Goal: Information Seeking & Learning: Learn about a topic

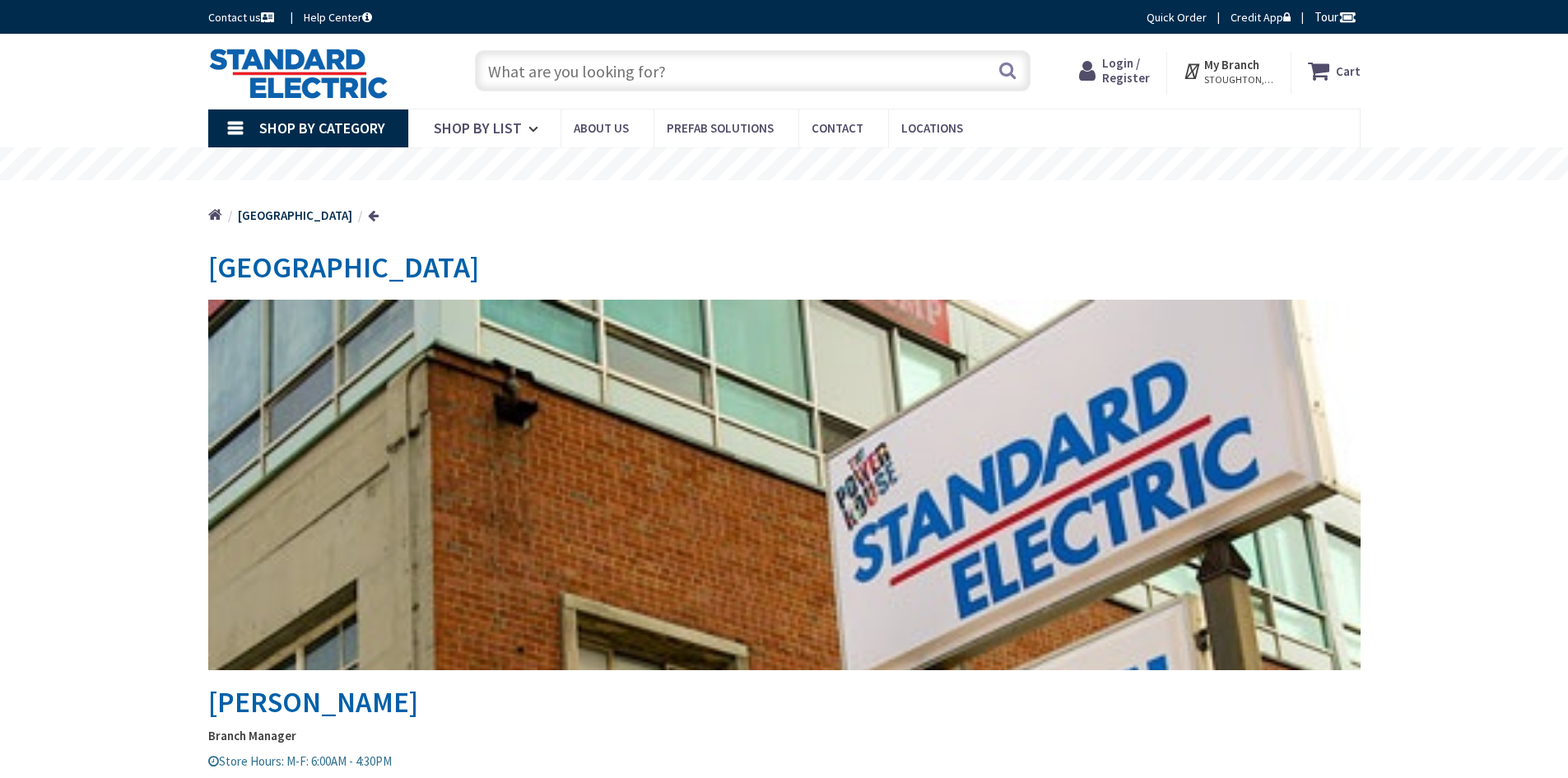
type input "[GEOGRAPHIC_DATA], [GEOGRAPHIC_DATA], [GEOGRAPHIC_DATA]"
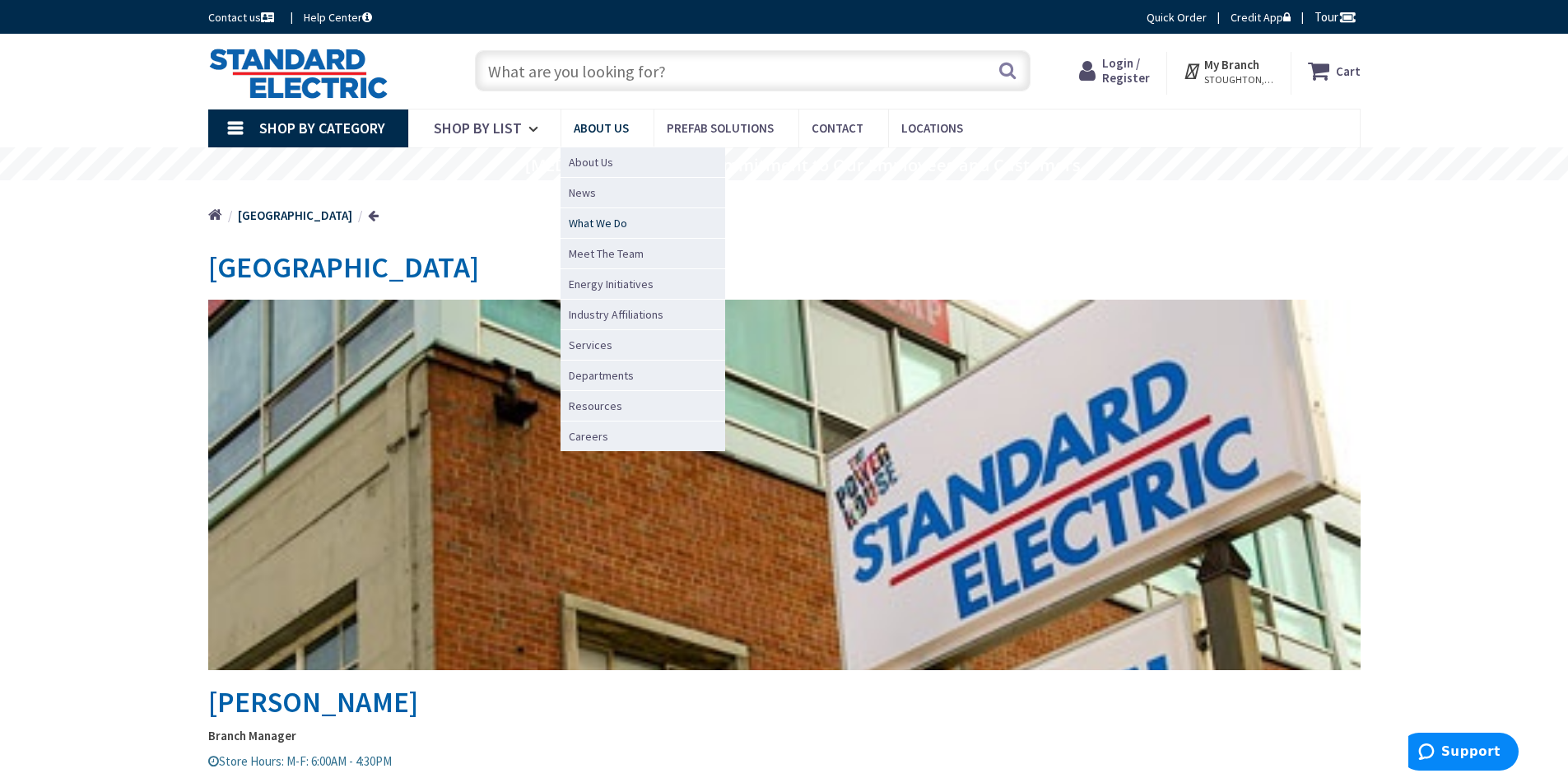
click at [619, 224] on span "What We Do" at bounding box center [598, 223] width 59 height 17
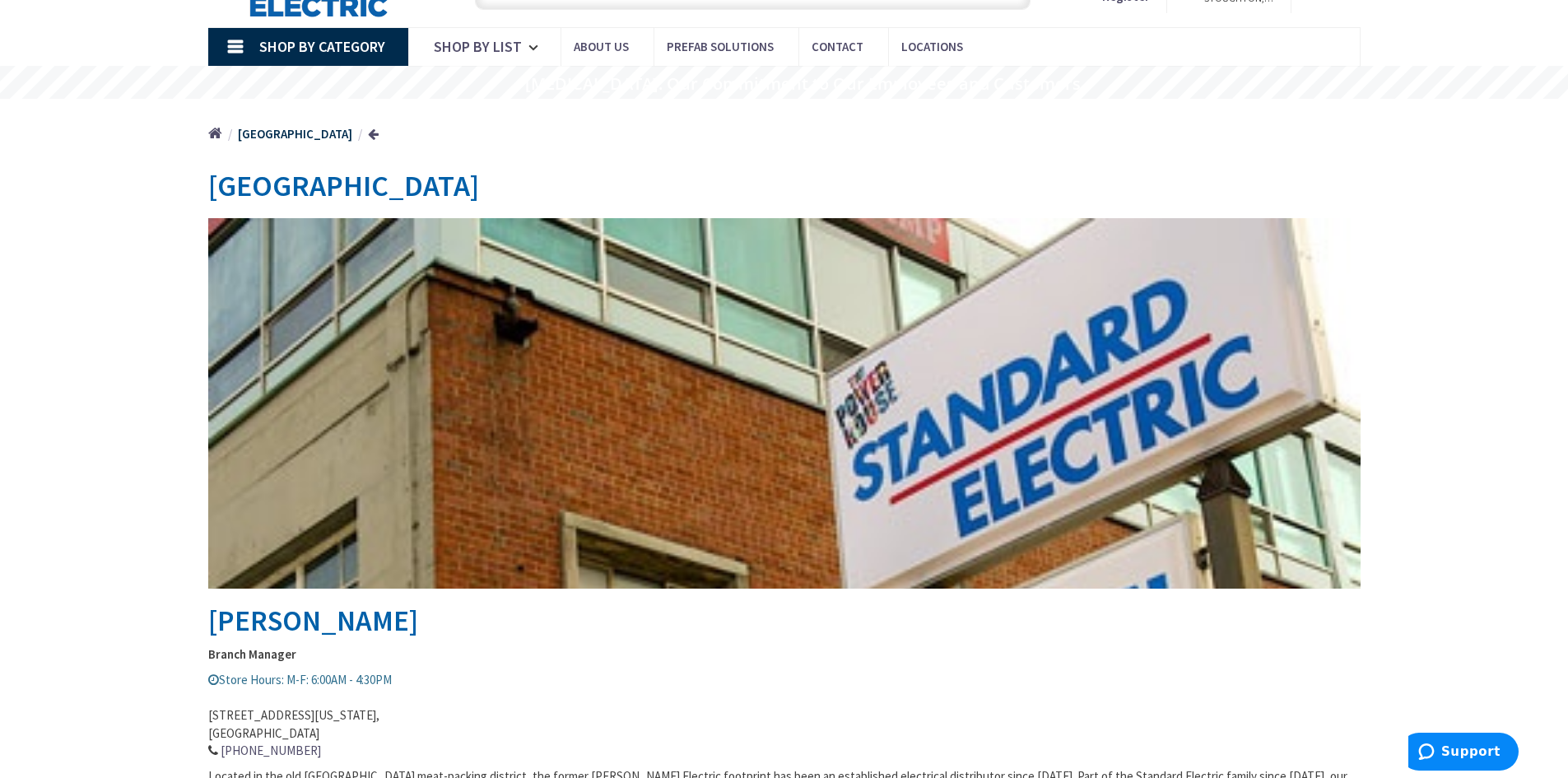
scroll to position [83, 0]
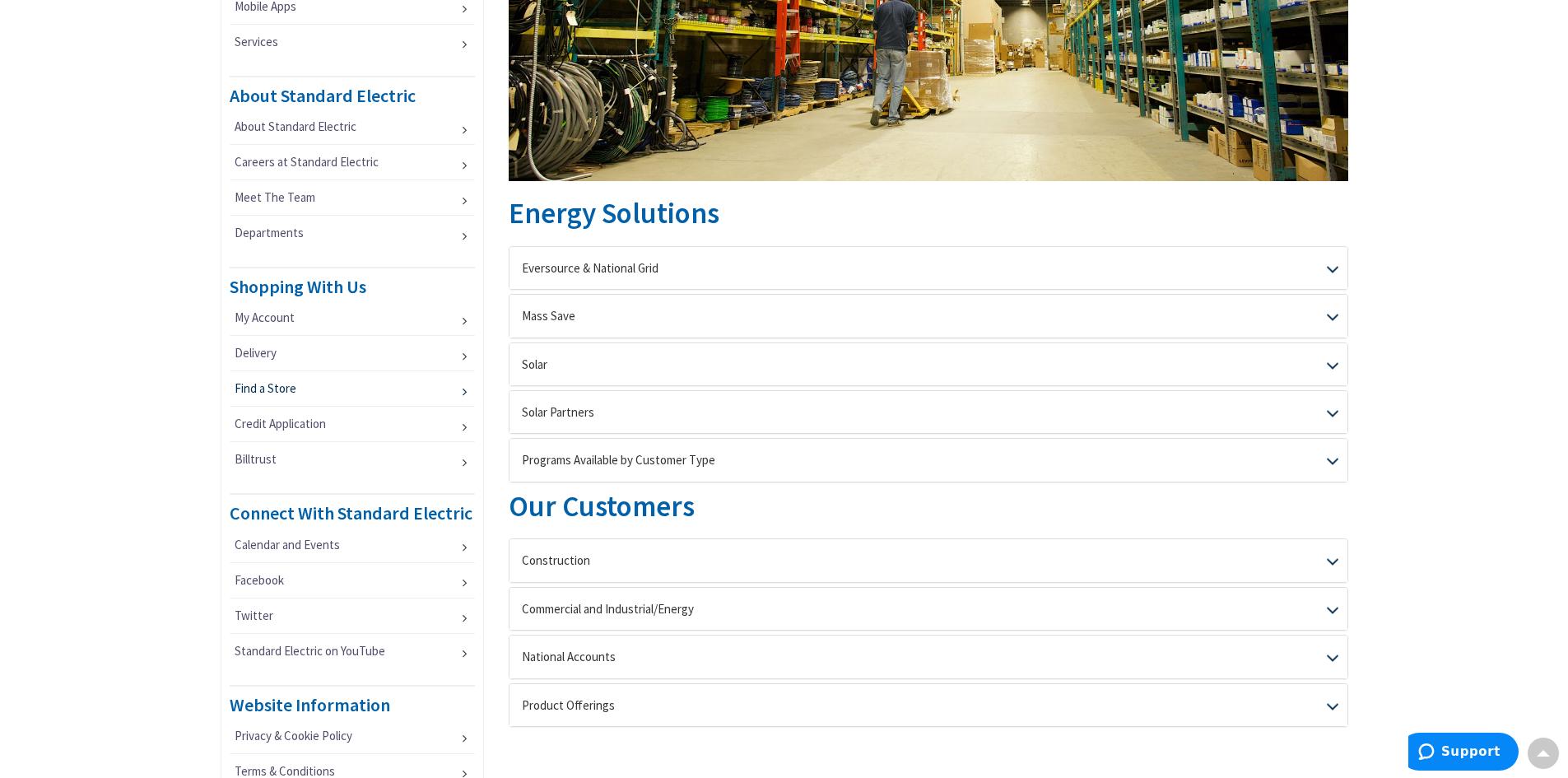
scroll to position [577, 0]
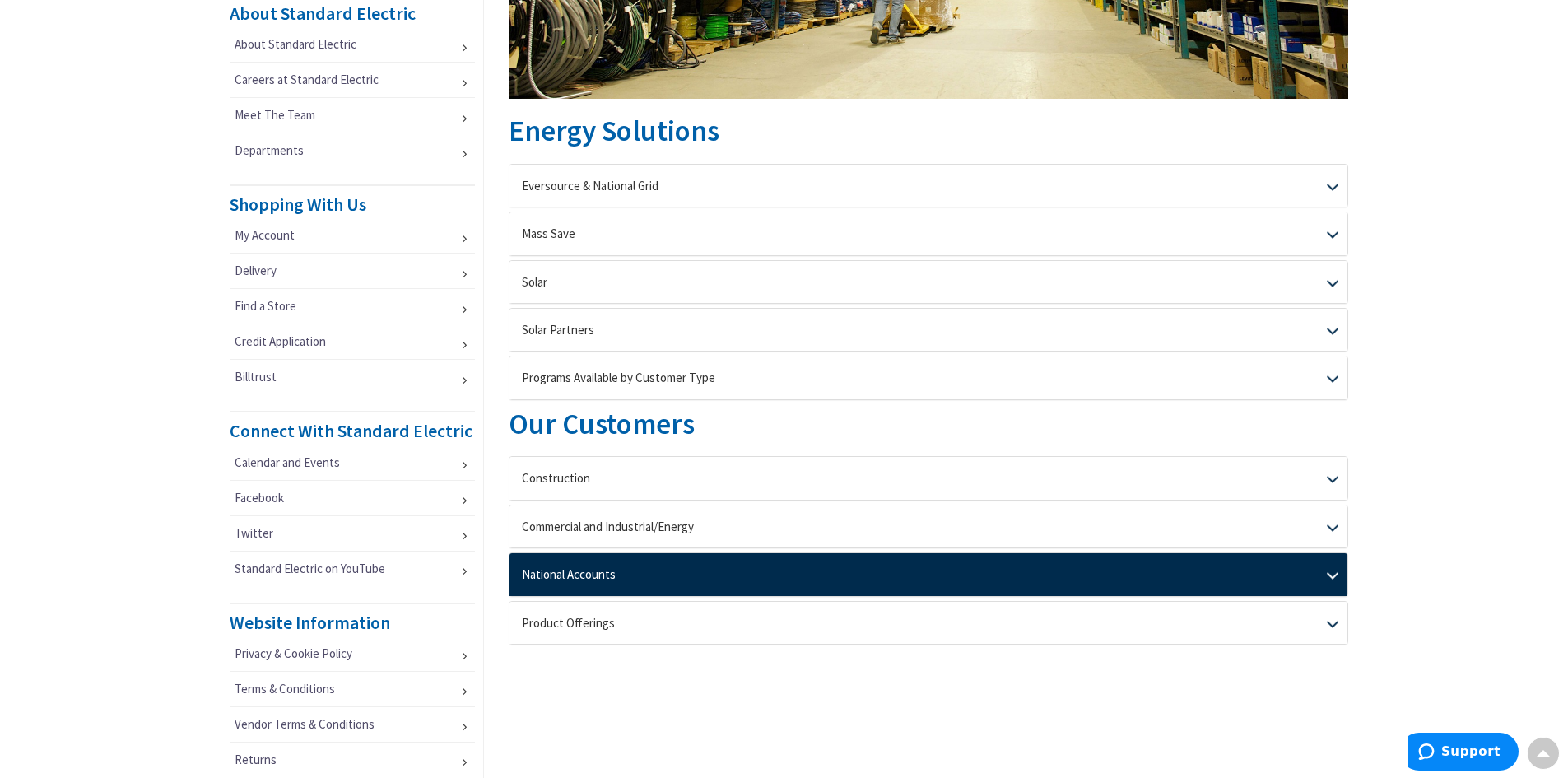
click at [1330, 568] on div "National Accounts" at bounding box center [929, 574] width 838 height 42
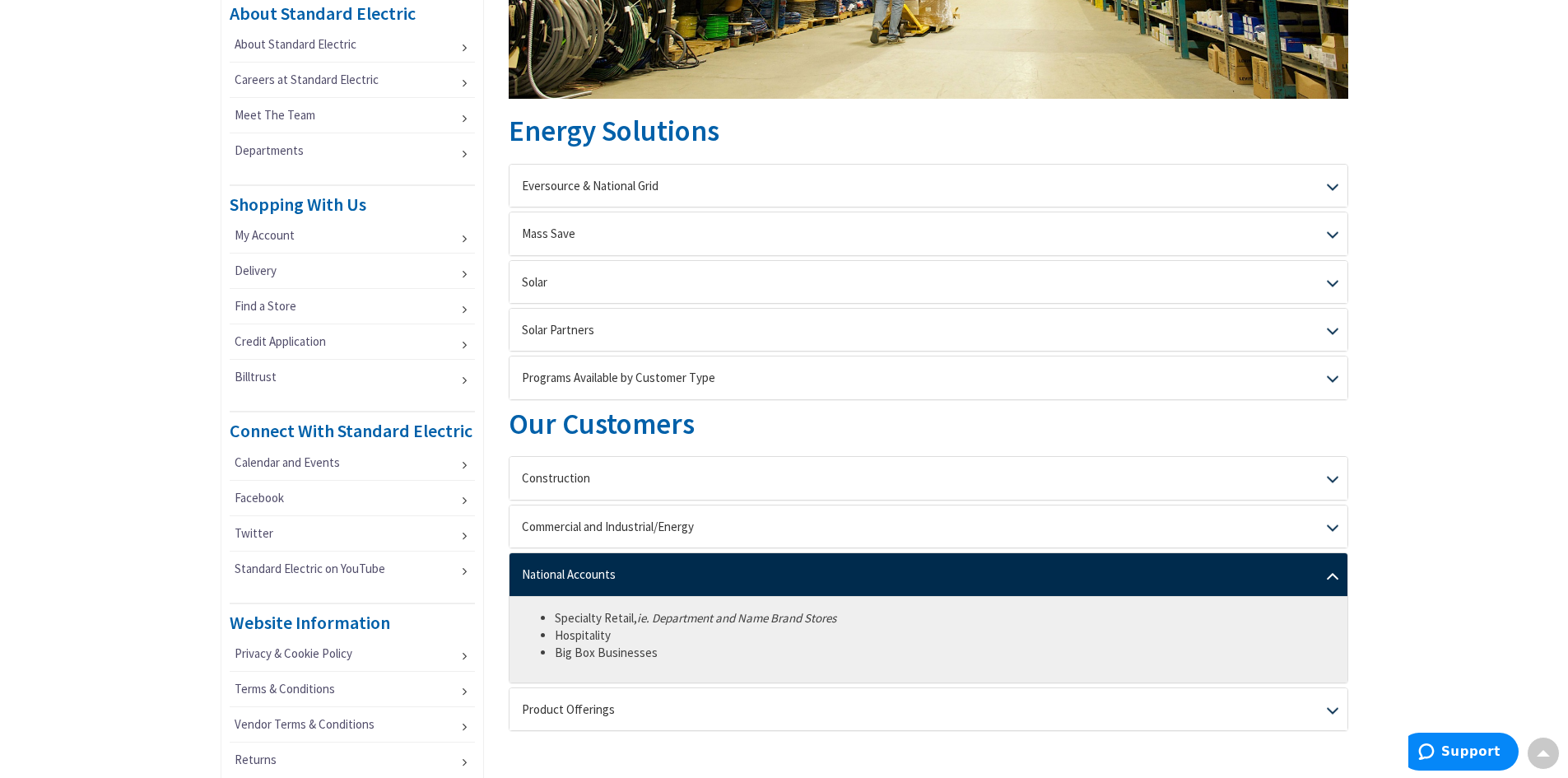
scroll to position [659, 0]
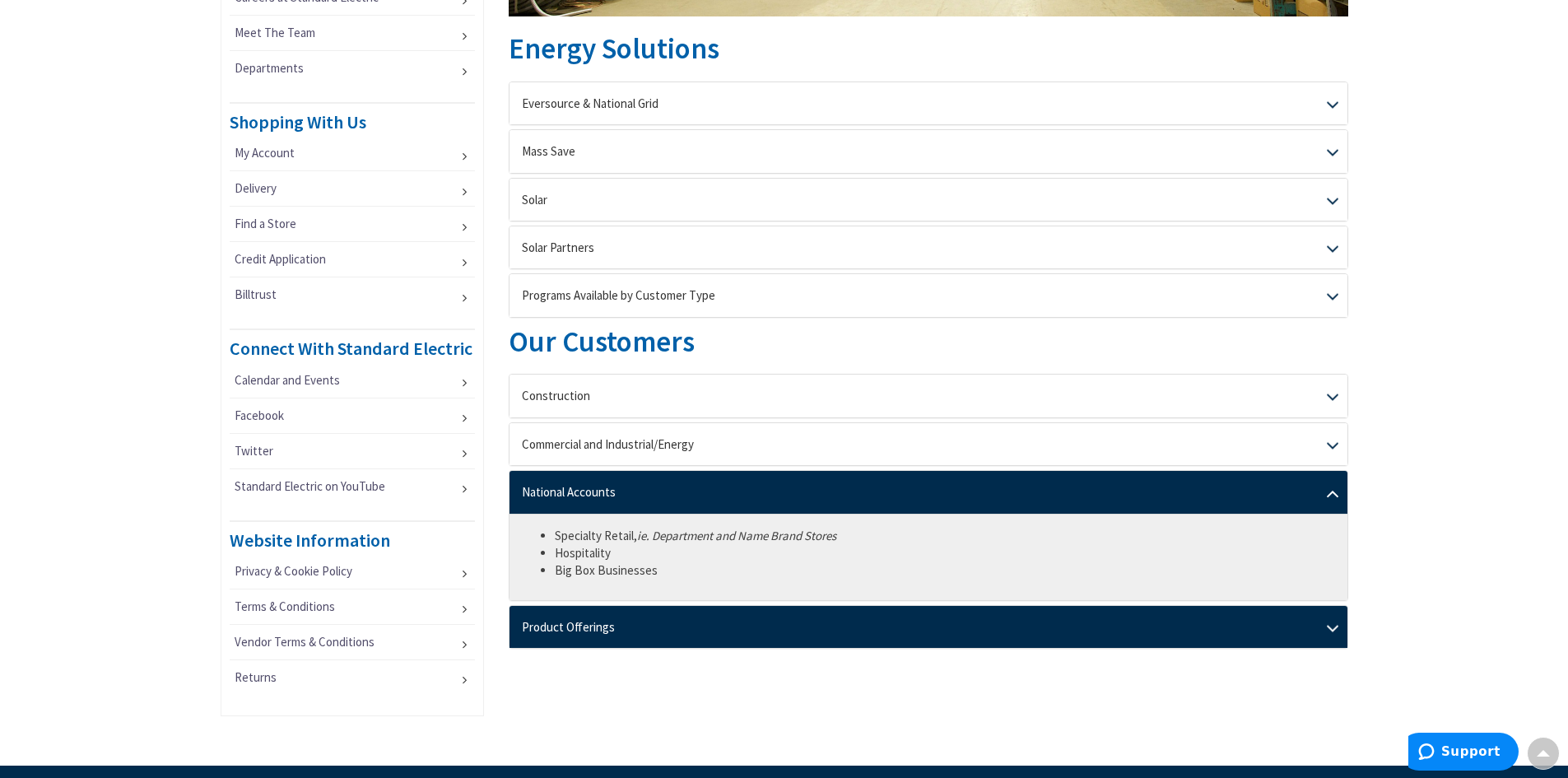
click at [1330, 626] on div "Product Offerings" at bounding box center [929, 626] width 838 height 42
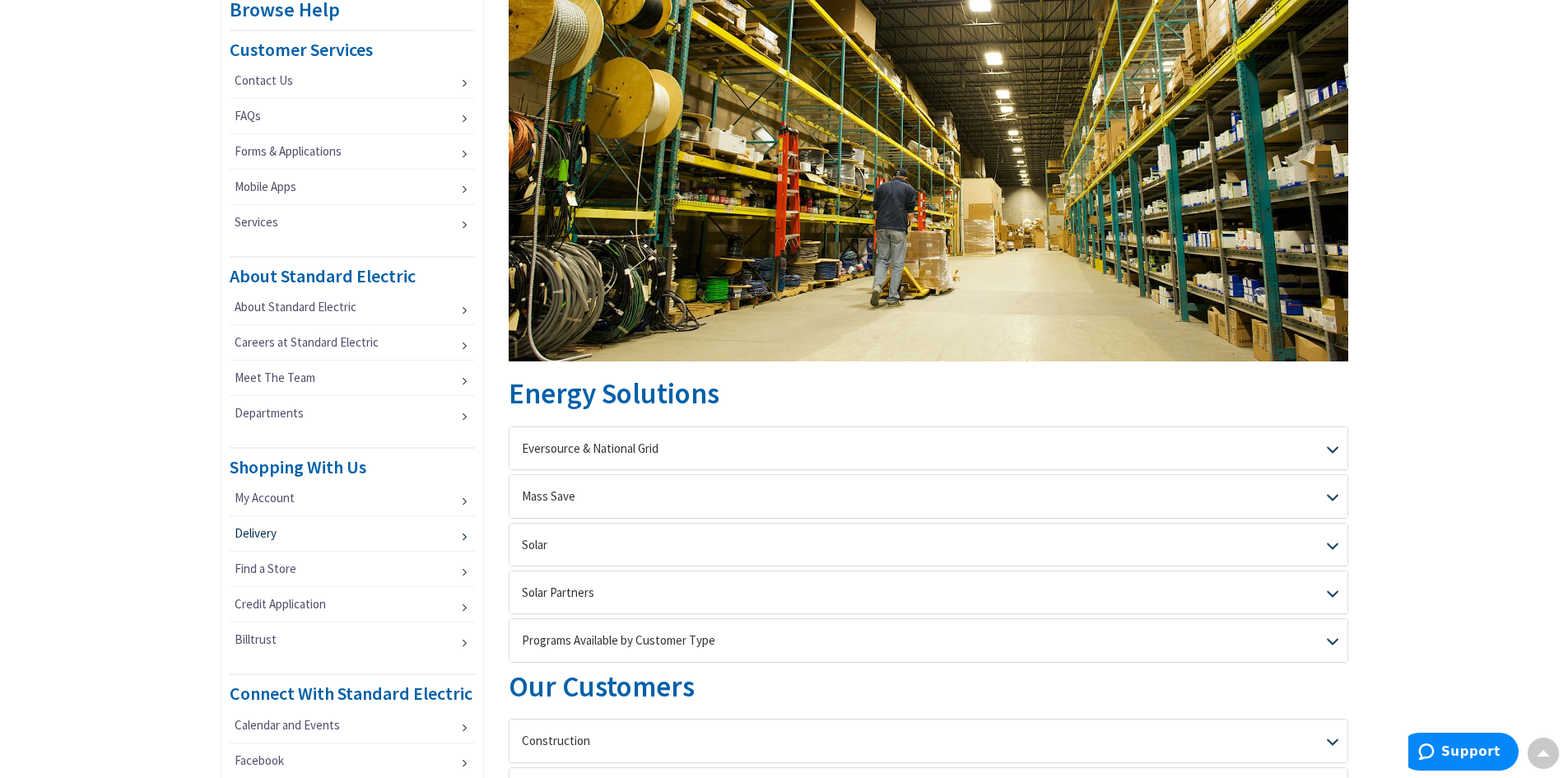
scroll to position [247, 0]
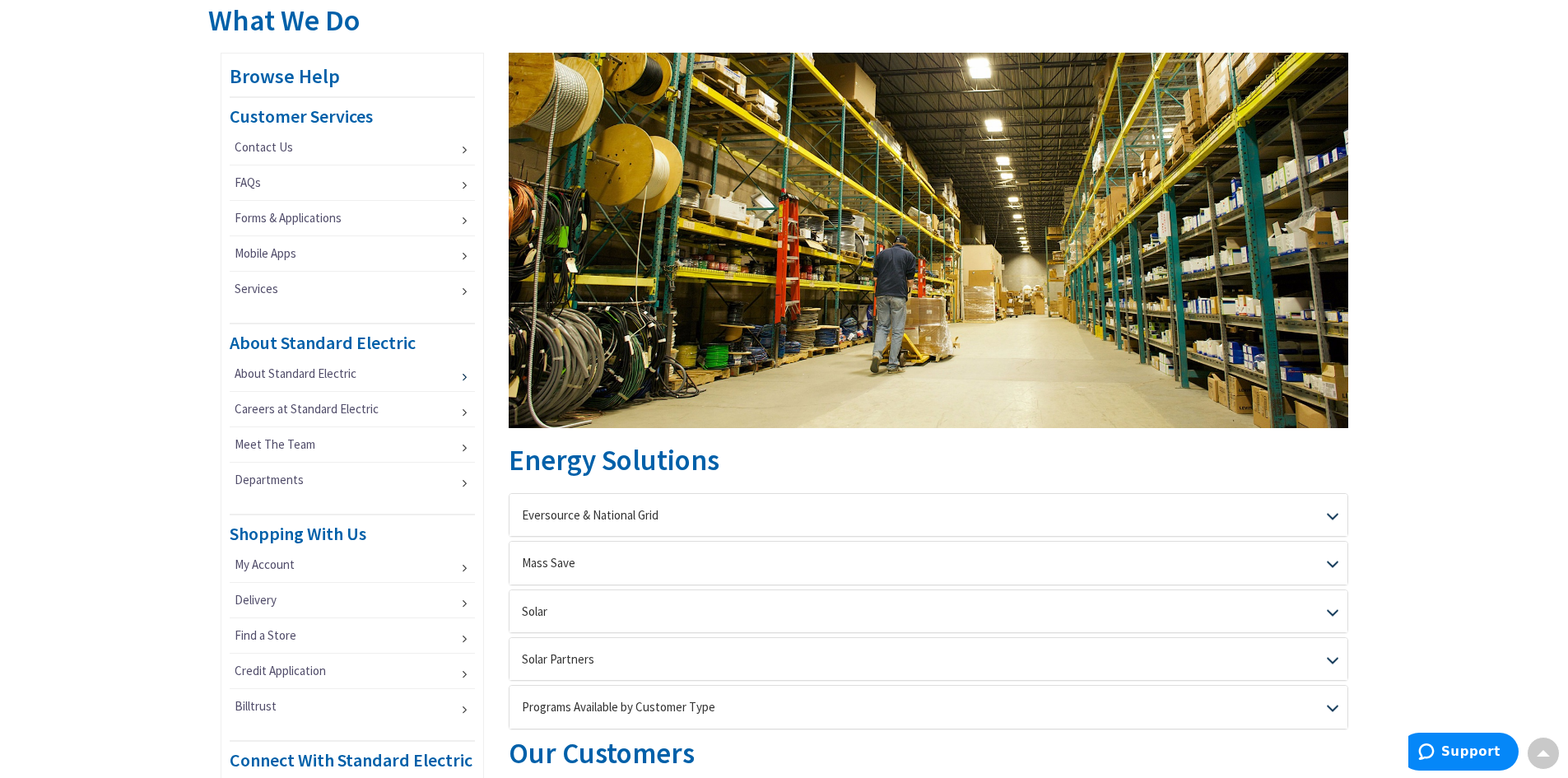
click at [464, 373] on li "About Standard Electric" at bounding box center [352, 374] width 246 height 35
click at [459, 377] on link "About Standard Electric" at bounding box center [352, 373] width 246 height 35
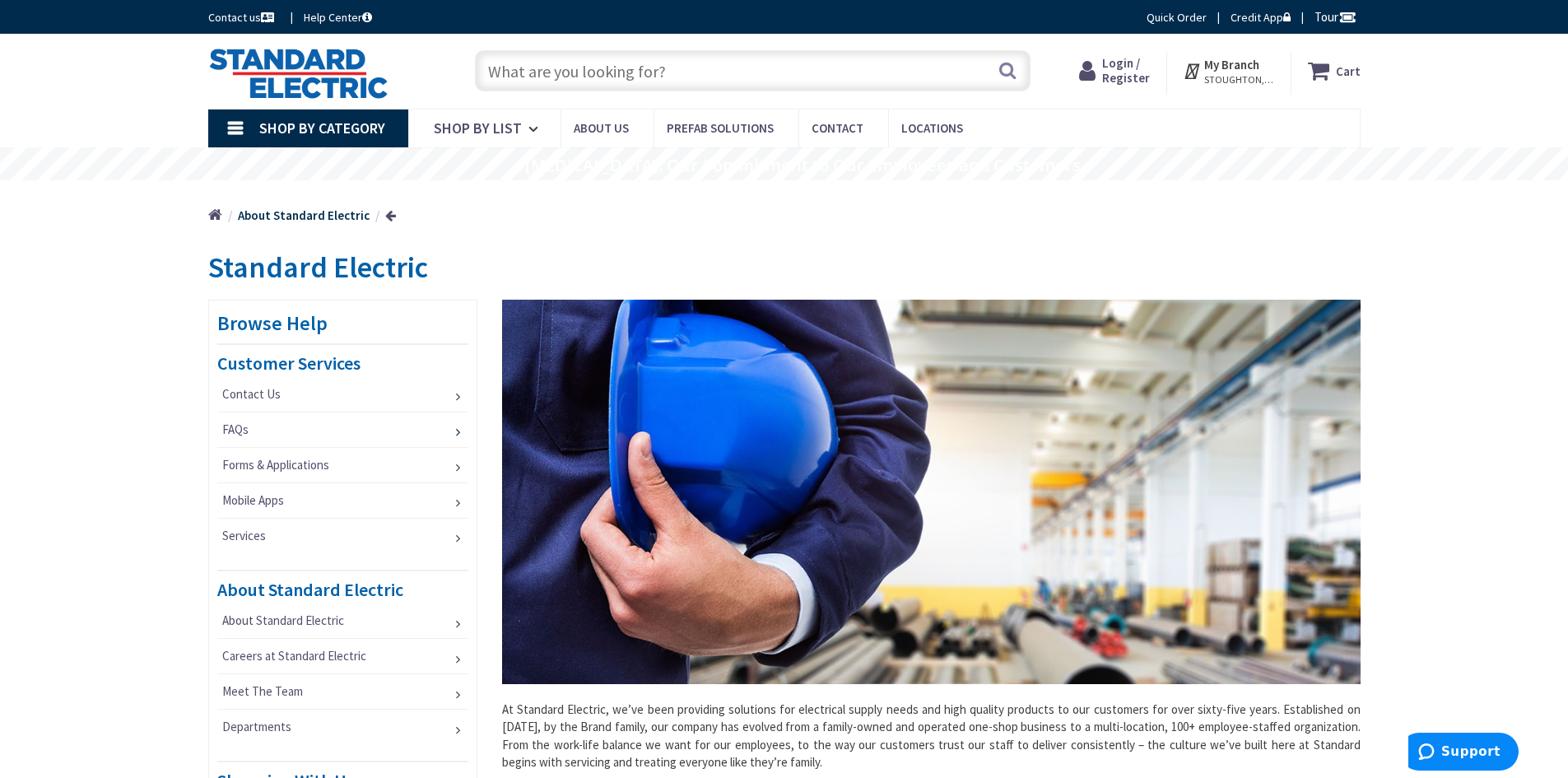
click at [453, 429] on link "FAQs" at bounding box center [343, 429] width 252 height 35
click at [250, 397] on span "Contact Us" at bounding box center [252, 394] width 59 height 16
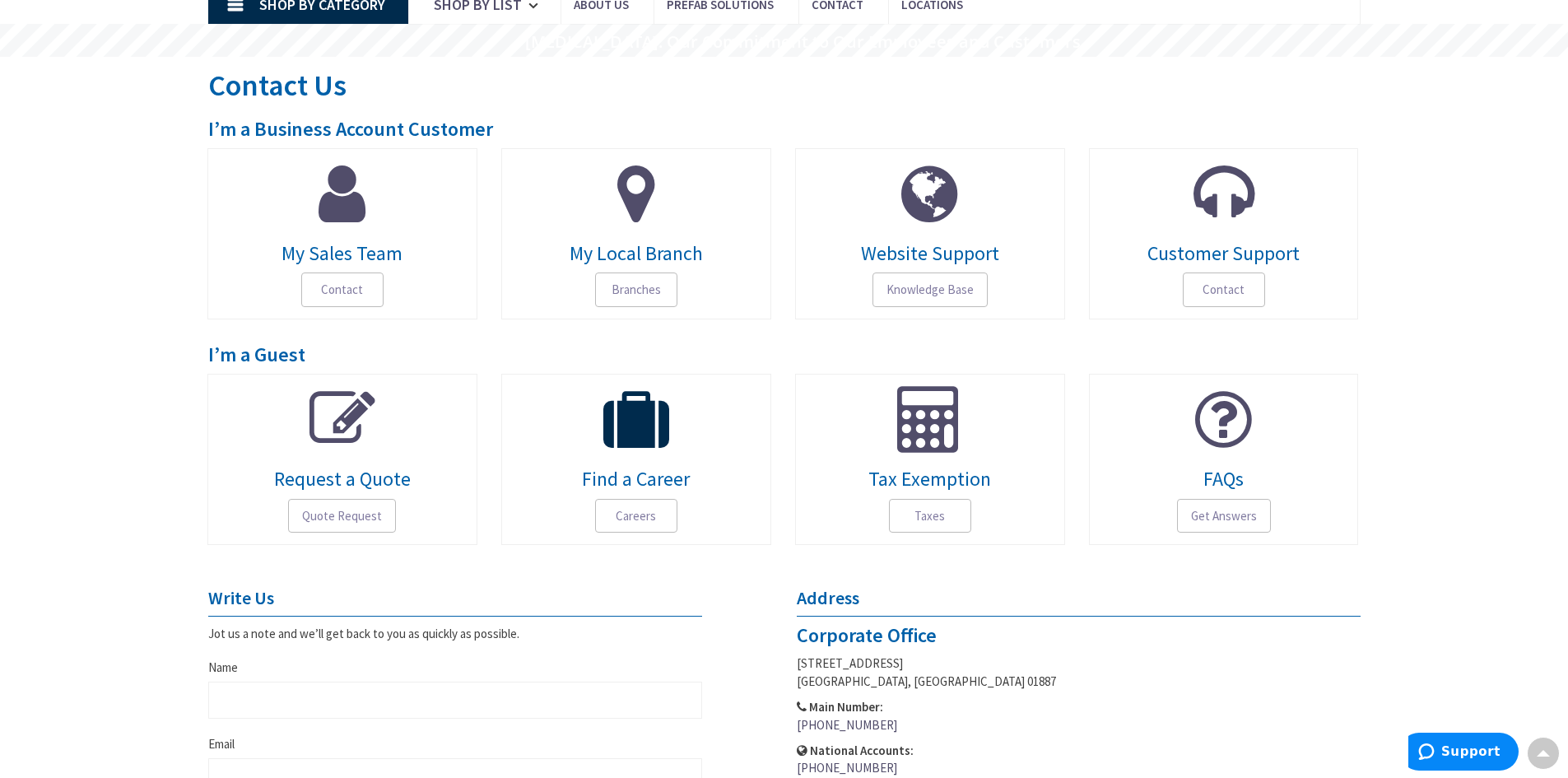
scroll to position [83, 0]
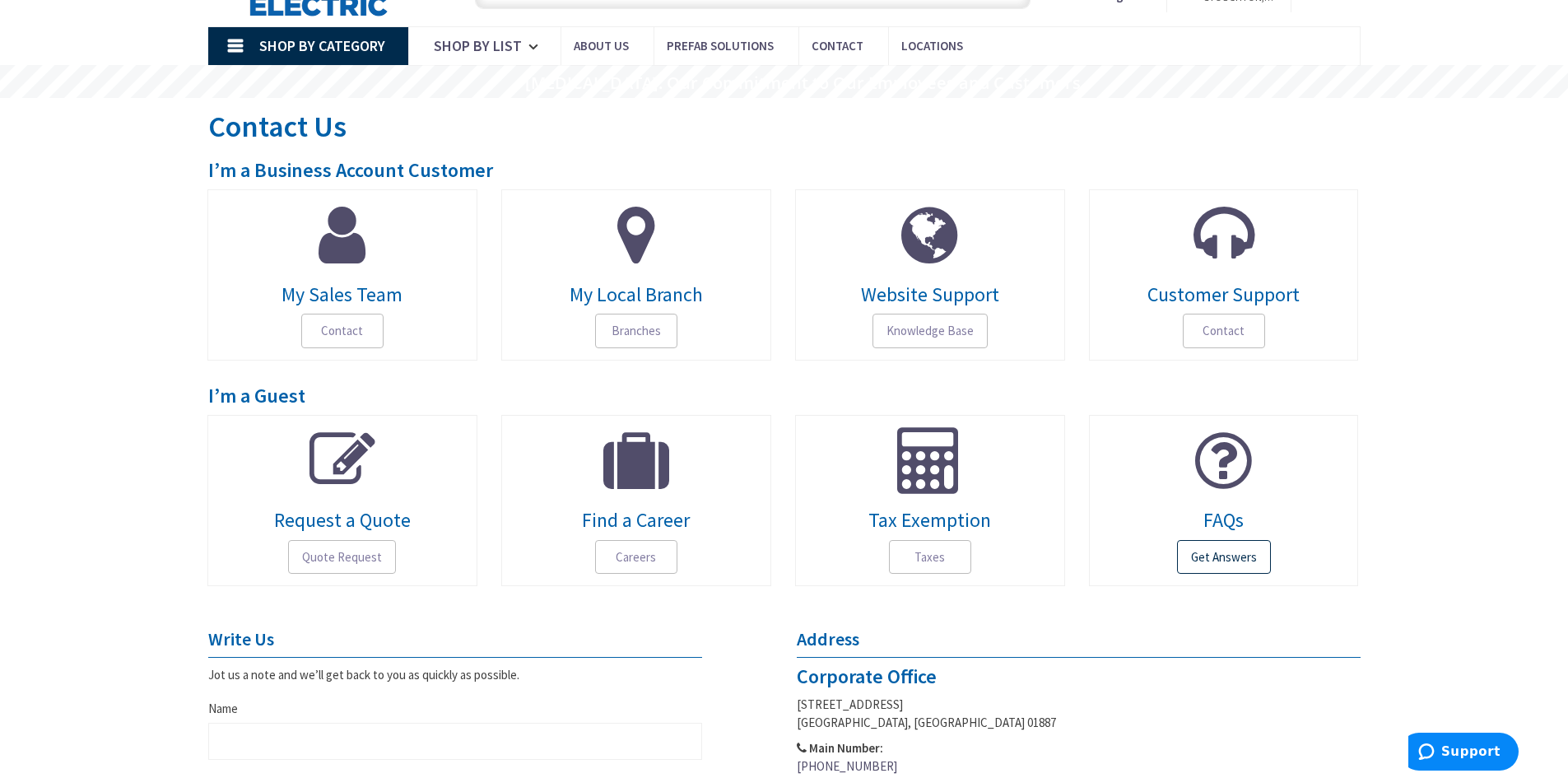
click at [1202, 559] on span "Get Answers" at bounding box center [1224, 557] width 94 height 35
click at [535, 44] on icon at bounding box center [537, 46] width 16 height 36
click at [240, 43] on link "Shop By Category" at bounding box center [309, 46] width 200 height 38
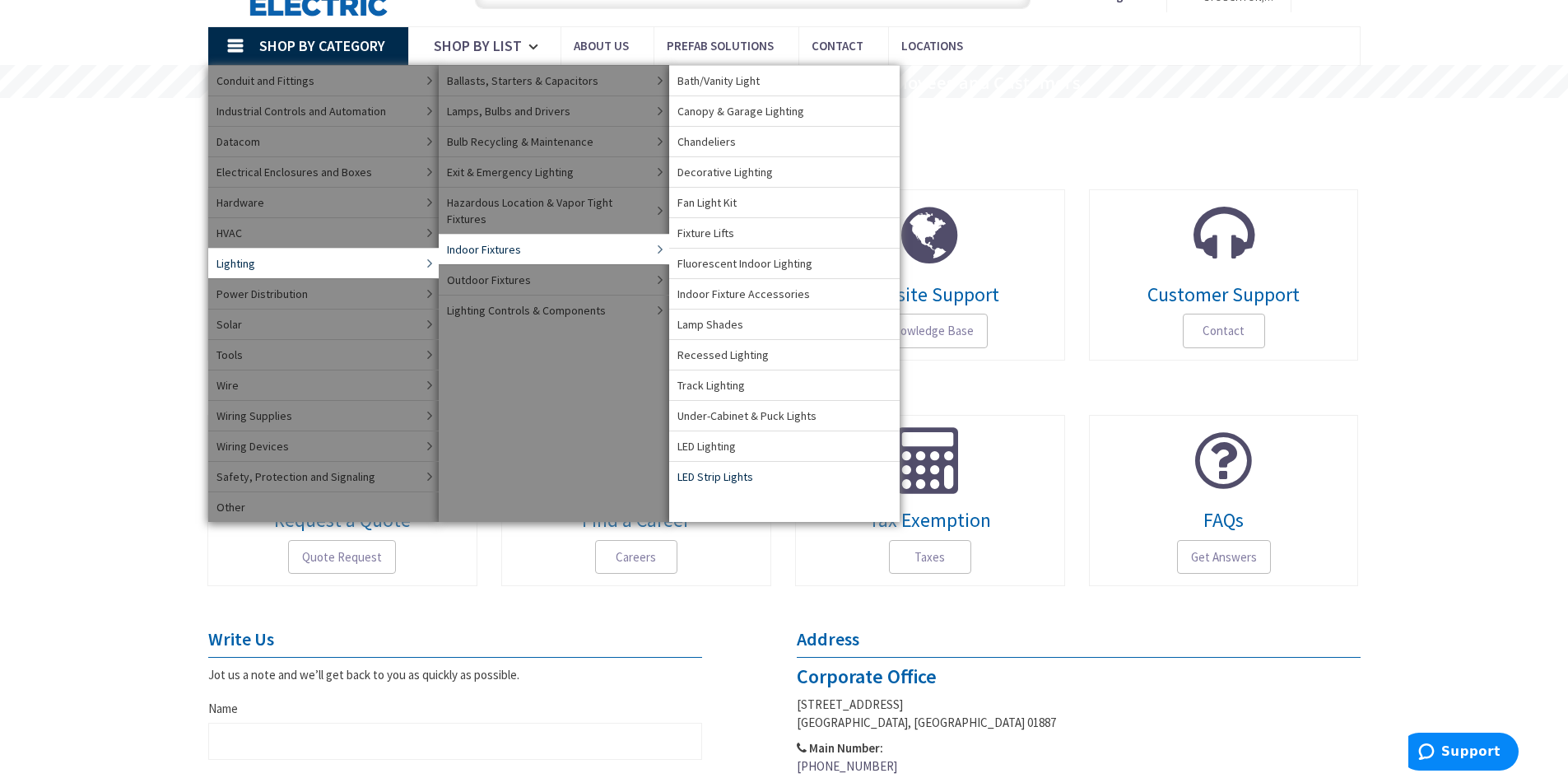
click at [726, 469] on span "LED Strip Lights" at bounding box center [715, 476] width 75 height 17
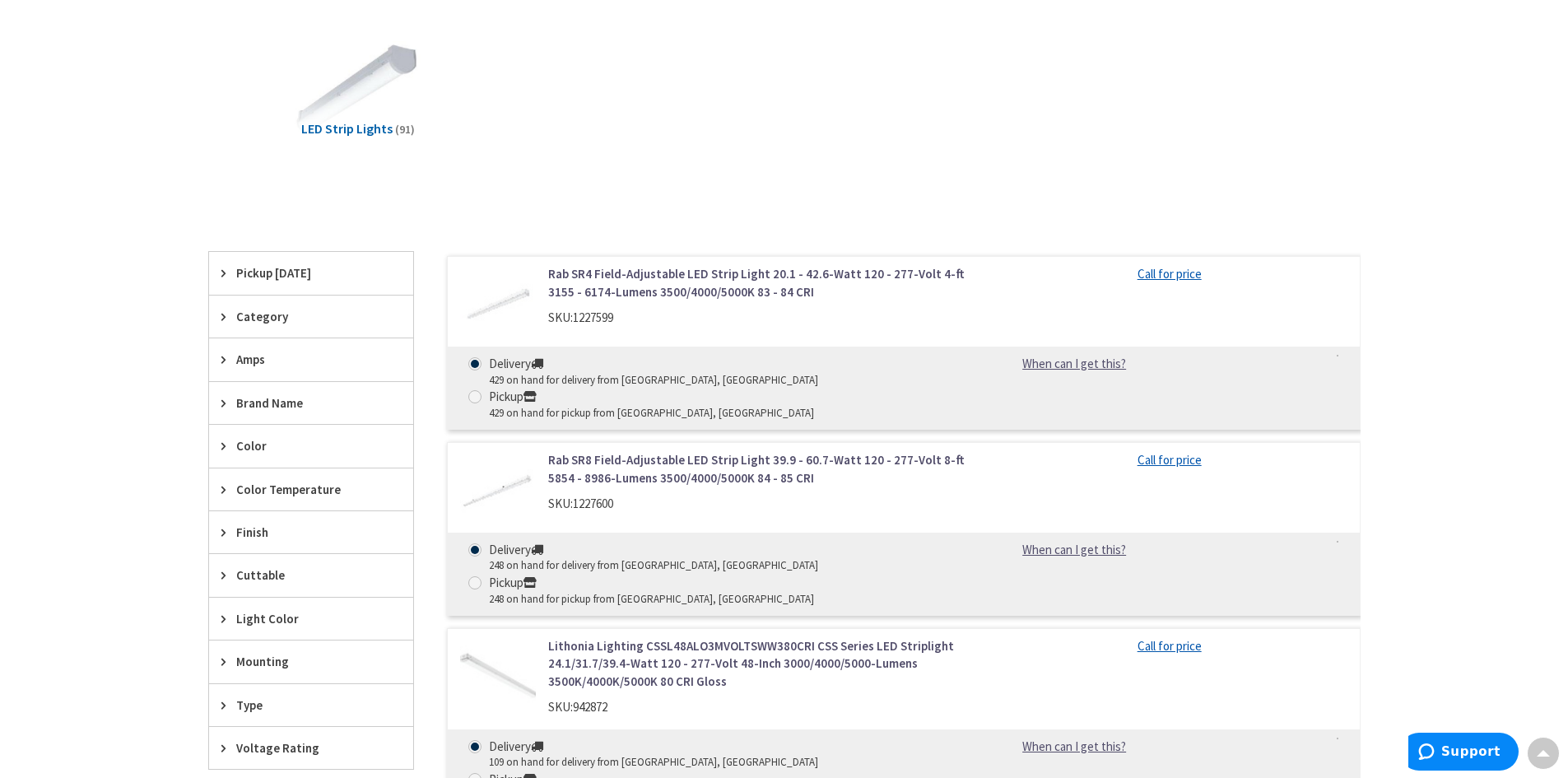
scroll to position [247, 0]
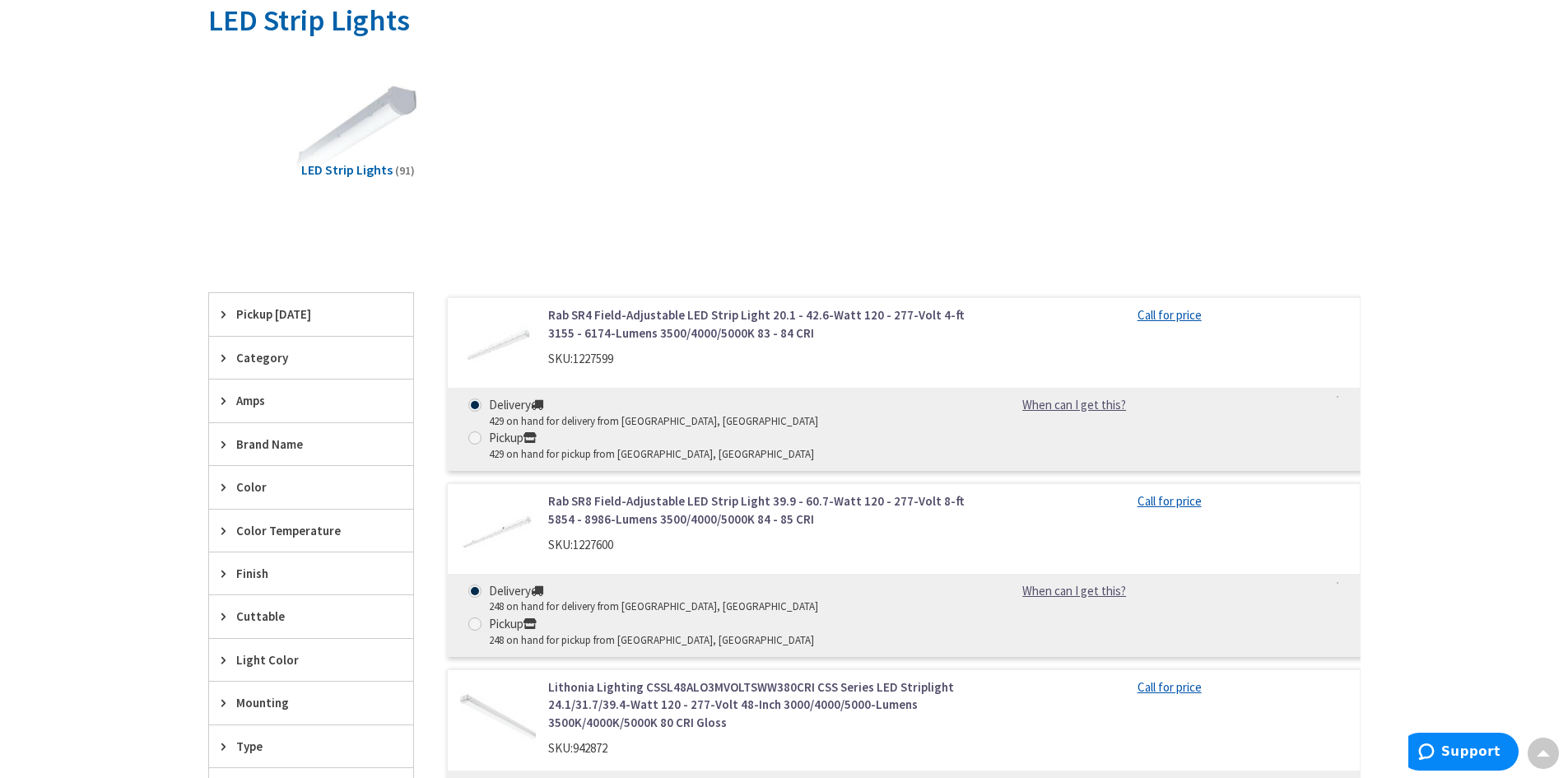
click at [659, 318] on link "Rab SR4 Field-Adjustable LED Strip Light 20.1 - 42.6-Watt 120 - 277-Volt 4-ft 3…" at bounding box center [757, 324] width 419 height 35
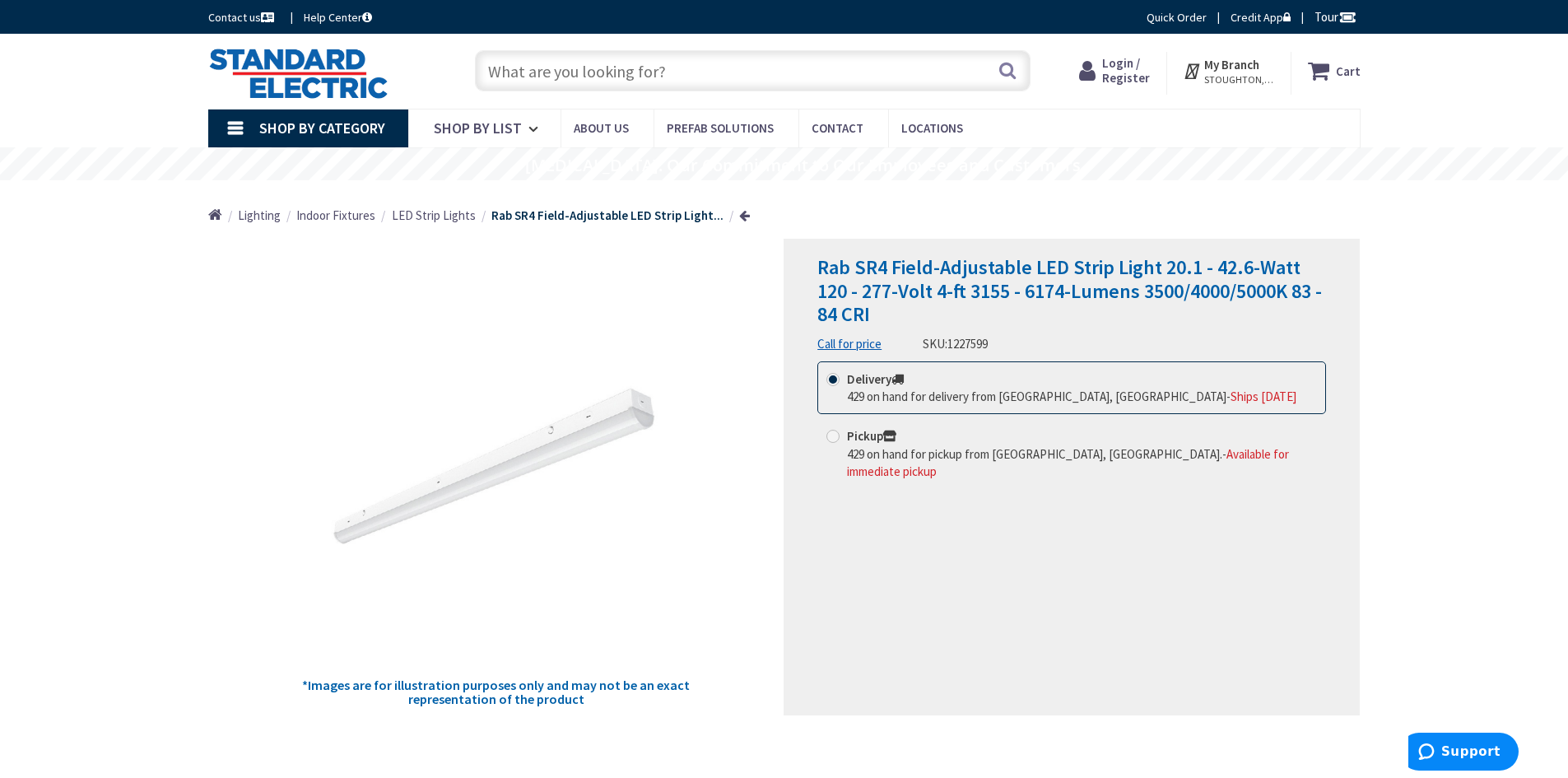
click at [855, 342] on link "Call for price" at bounding box center [850, 343] width 64 height 17
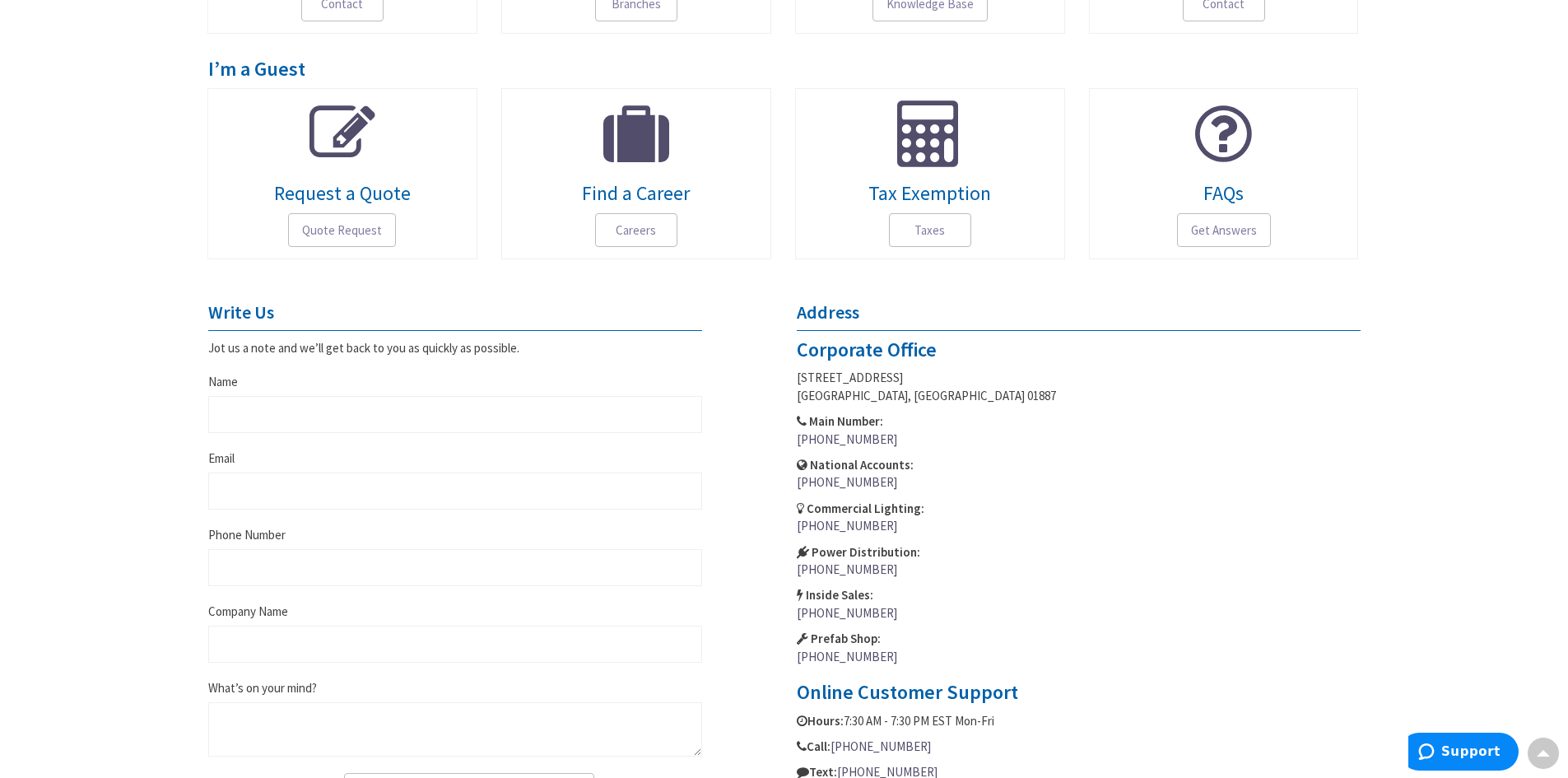
scroll to position [412, 0]
click at [842, 518] on link "(978) 988-3155" at bounding box center [846, 523] width 100 height 17
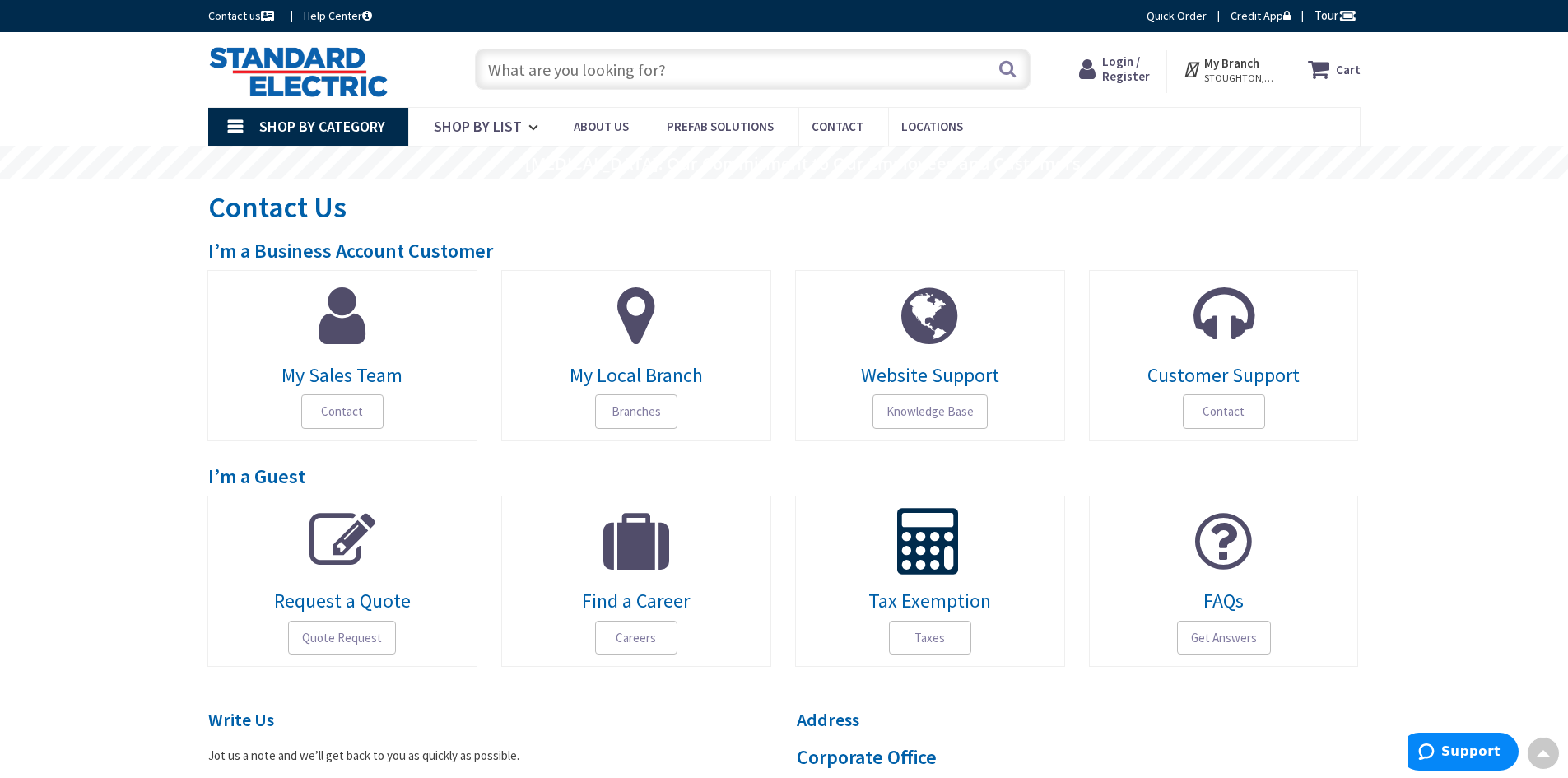
scroll to position [0, 0]
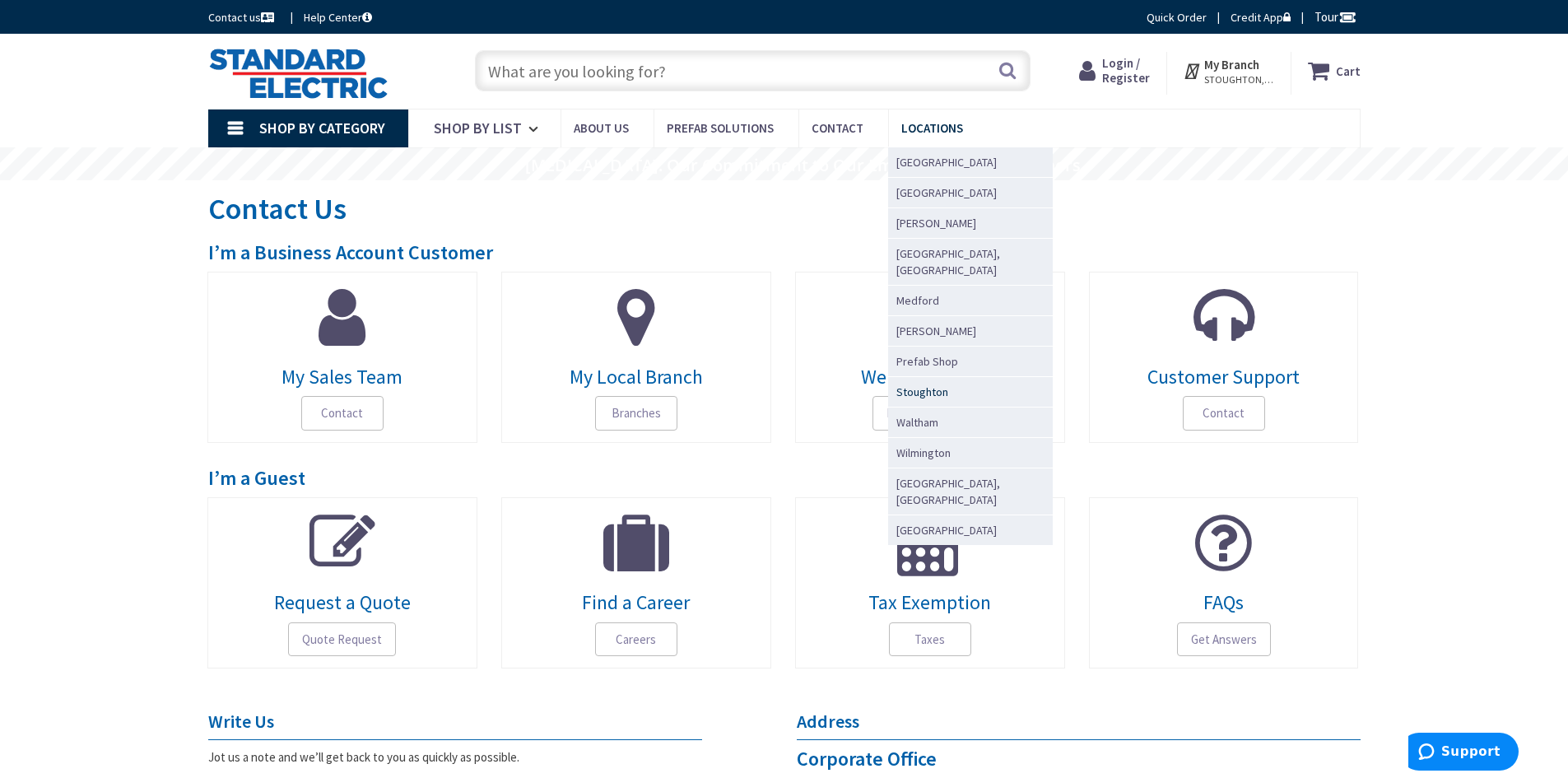
click at [925, 384] on span "Stoughton" at bounding box center [922, 392] width 51 height 17
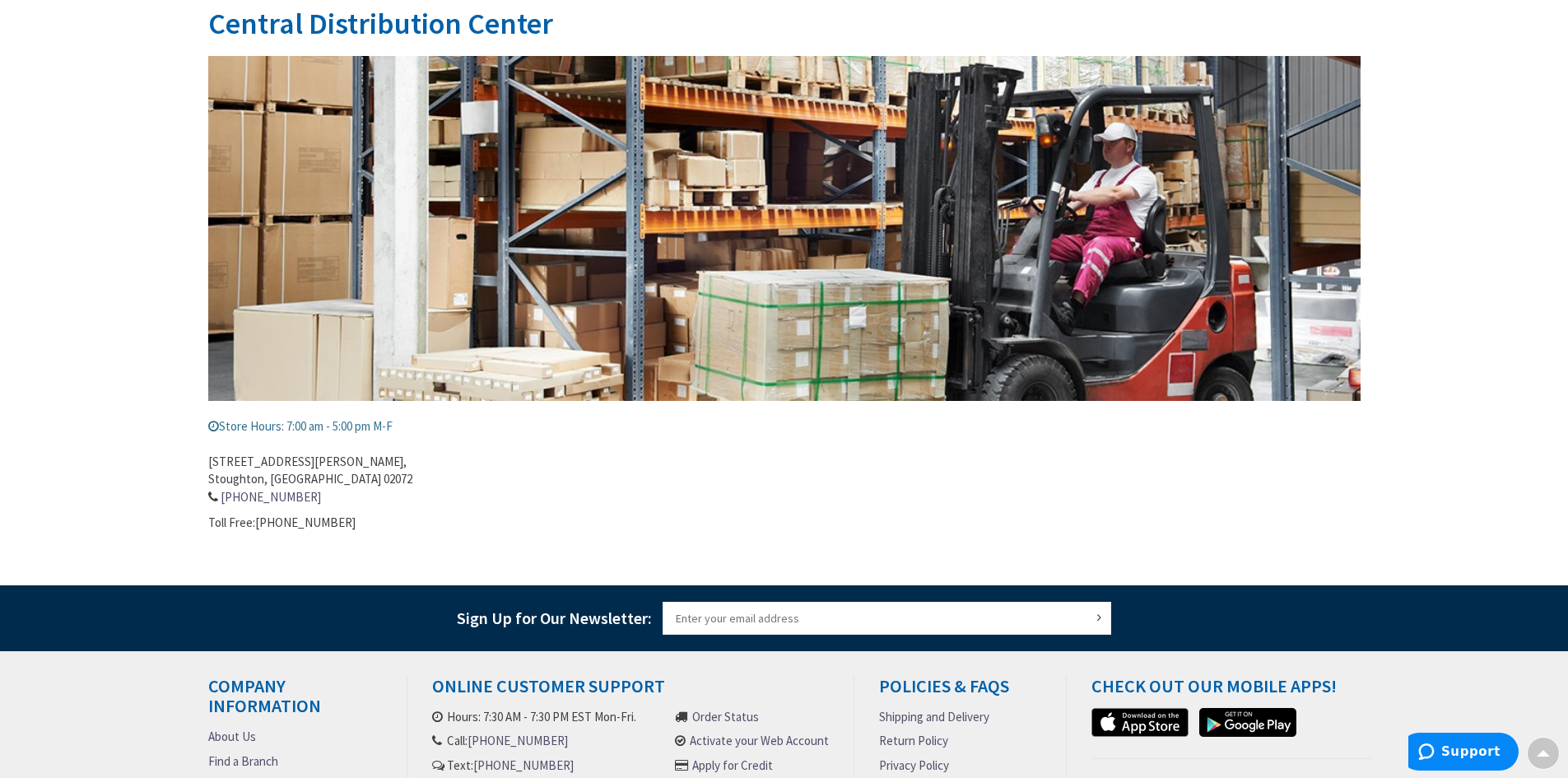
scroll to position [247, 0]
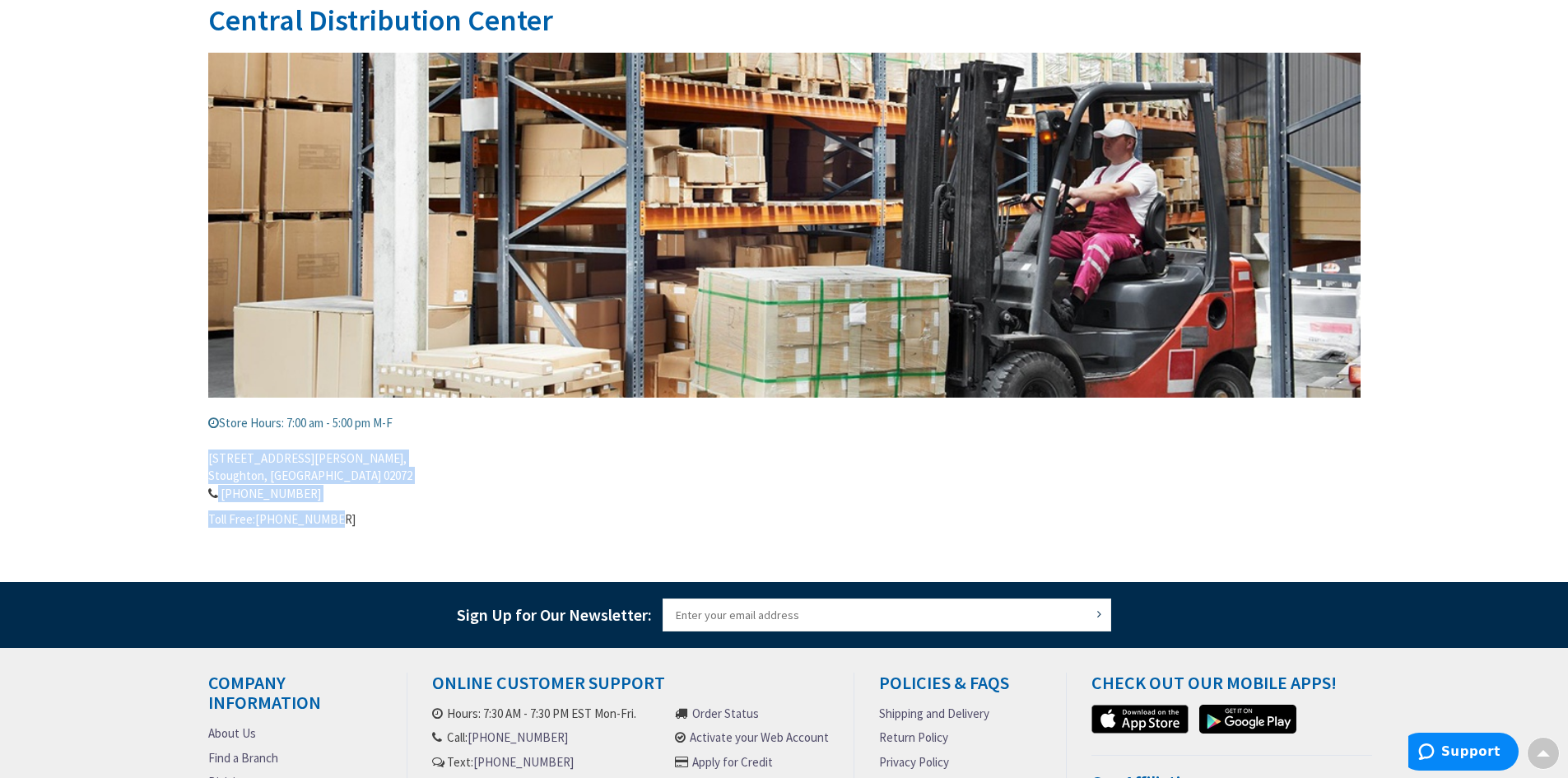
drag, startPoint x: 208, startPoint y: 455, endPoint x: 315, endPoint y: 500, distance: 116.1
click at [341, 509] on div "Store Hours: 7:00 am - 5:00 pm M-F [STREET_ADDRESS][PERSON_NAME] 781-297-5666 T…" at bounding box center [784, 290] width 1152 height 475
copy div "[STREET_ADDRESS][PERSON_NAME] 781-297-5666 Toll Free:[PHONE_NUMBER]"
click at [530, 465] on address "[STREET_ADDRESS][PERSON_NAME] 781-297-5666" at bounding box center [784, 468] width 1152 height 71
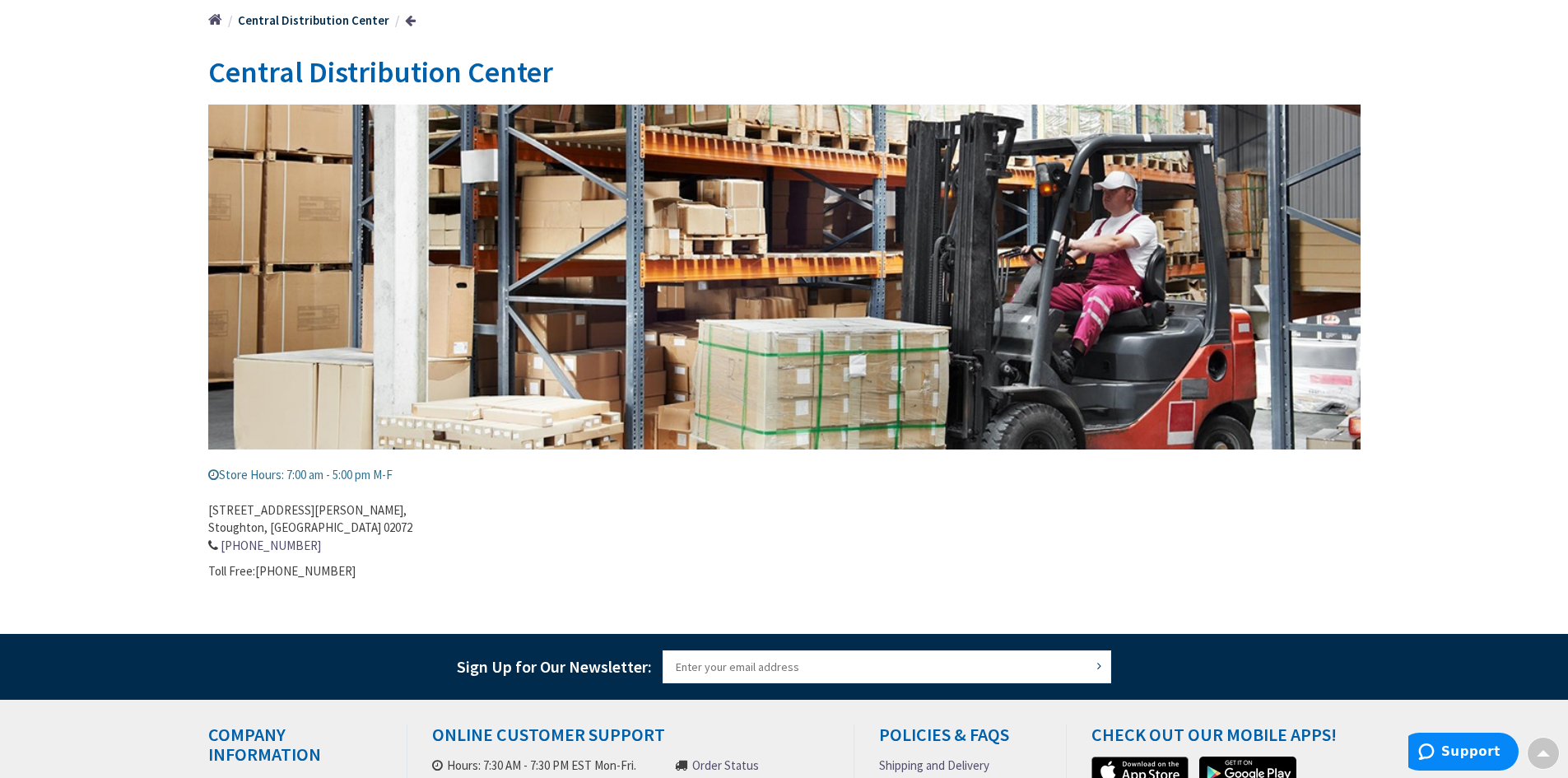
scroll to position [0, 0]
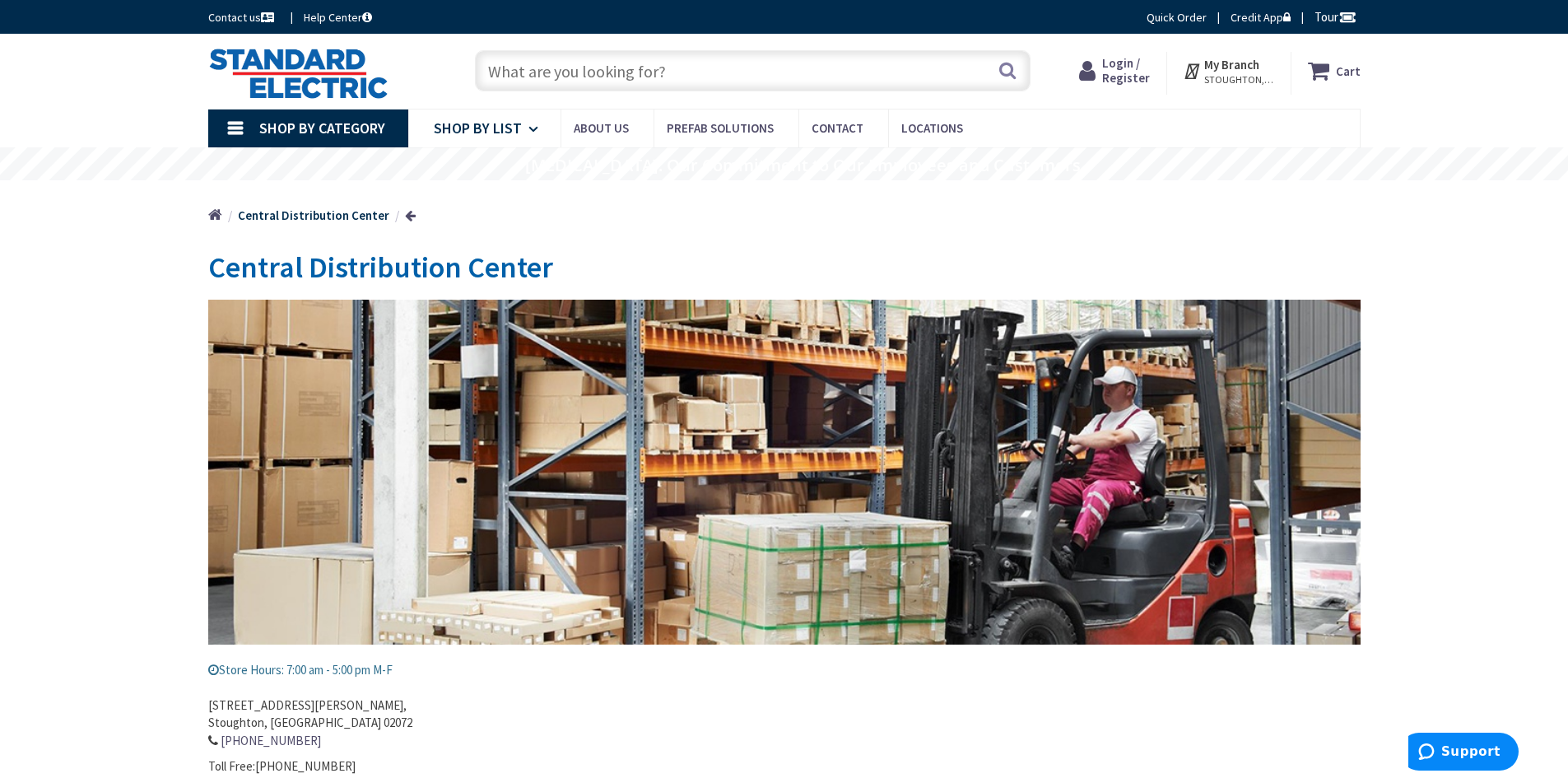
click at [531, 133] on icon at bounding box center [537, 129] width 16 height 36
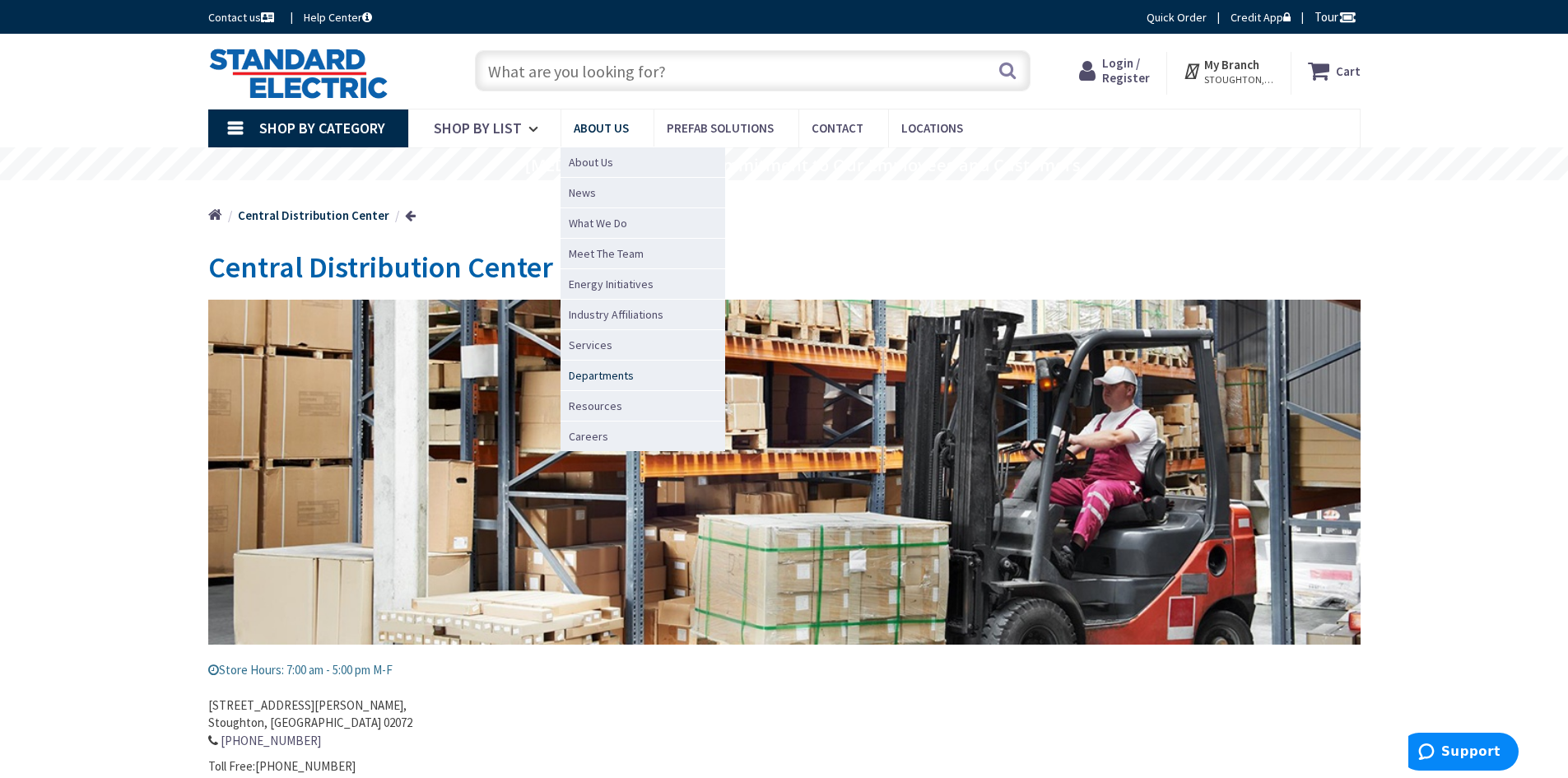
click at [603, 369] on span "Departments" at bounding box center [600, 375] width 65 height 17
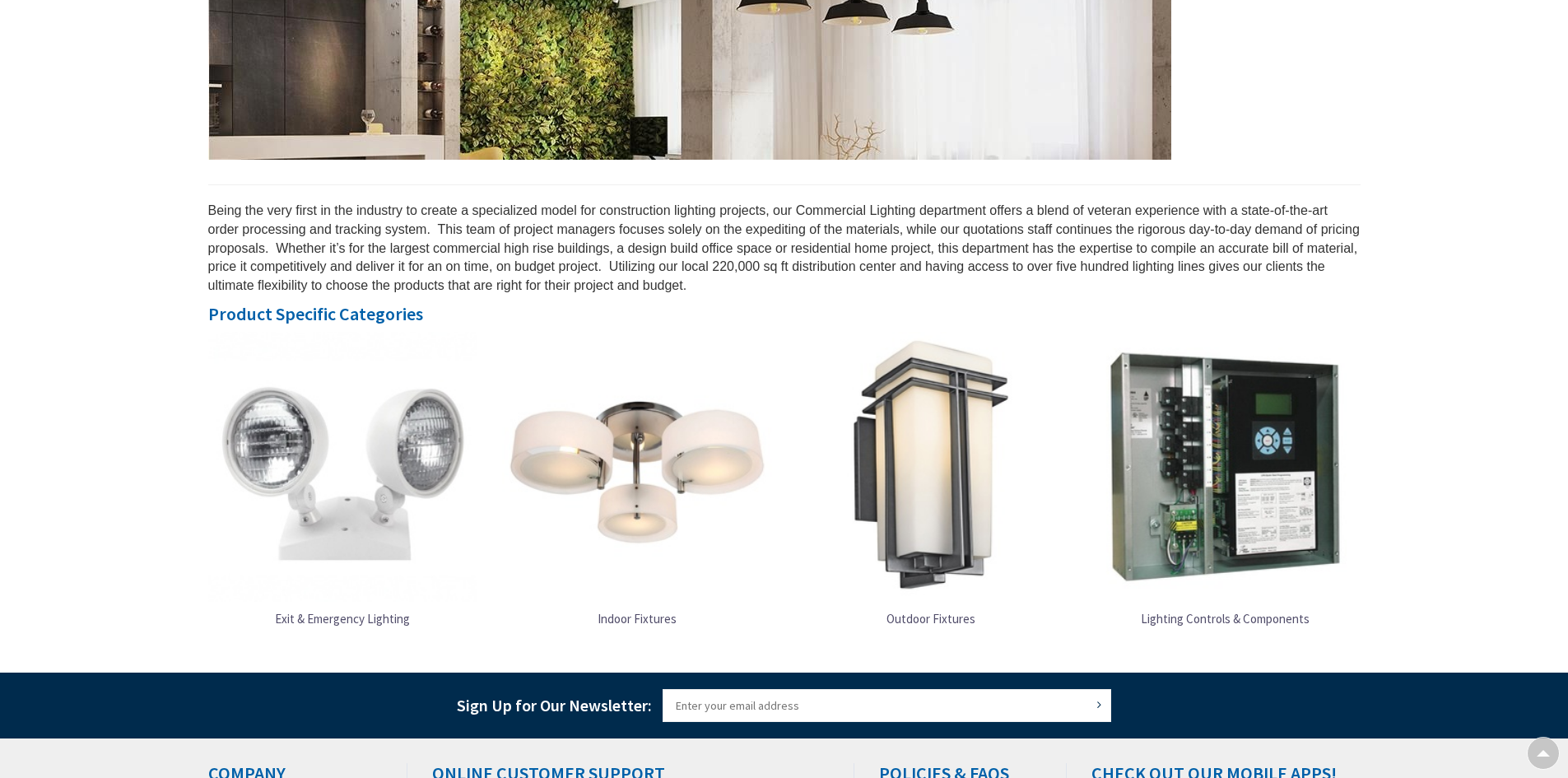
click at [939, 615] on link "Outdoor Fixtures" at bounding box center [931, 618] width 270 height 34
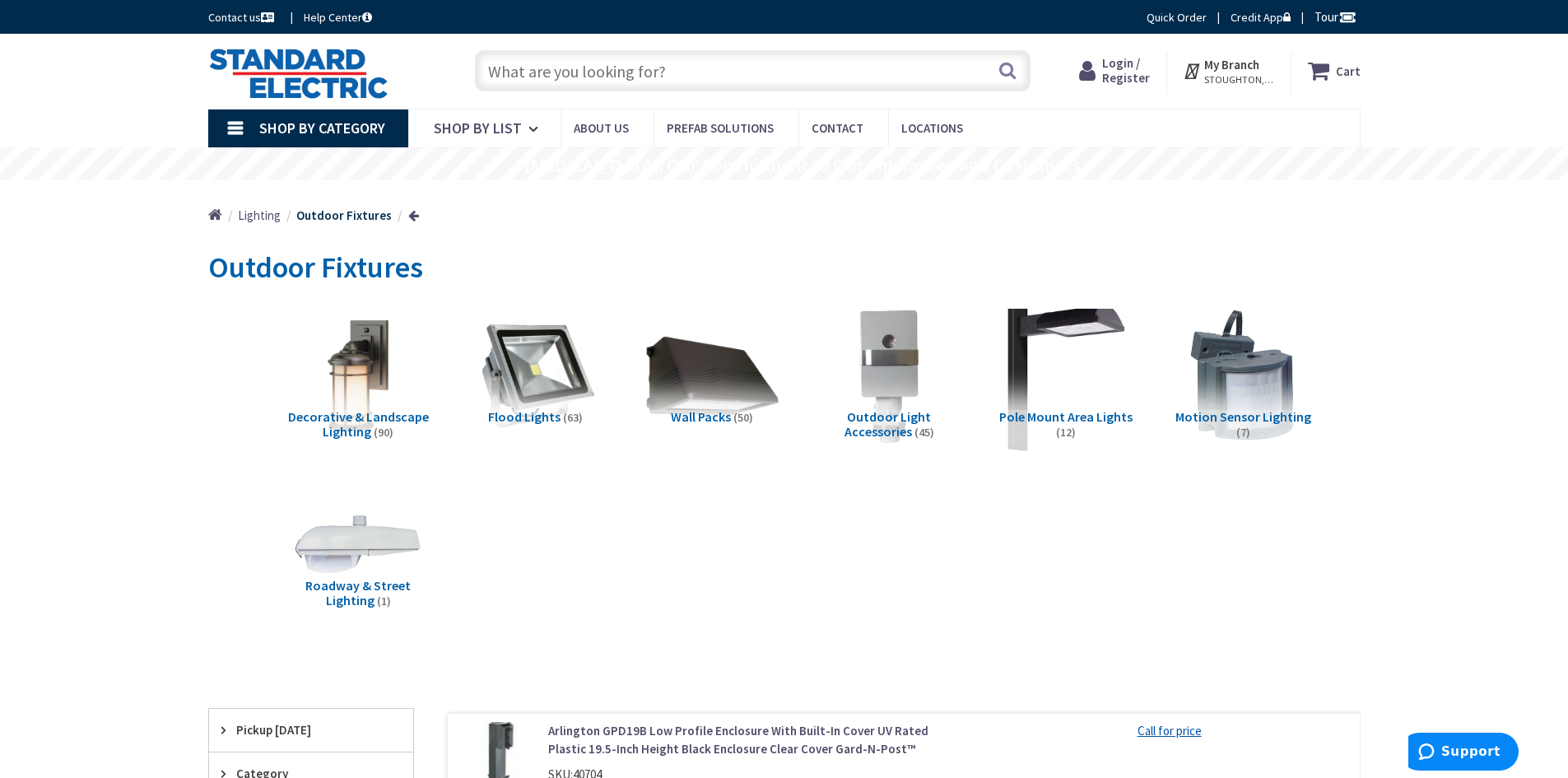
click at [1055, 326] on img at bounding box center [1066, 375] width 149 height 149
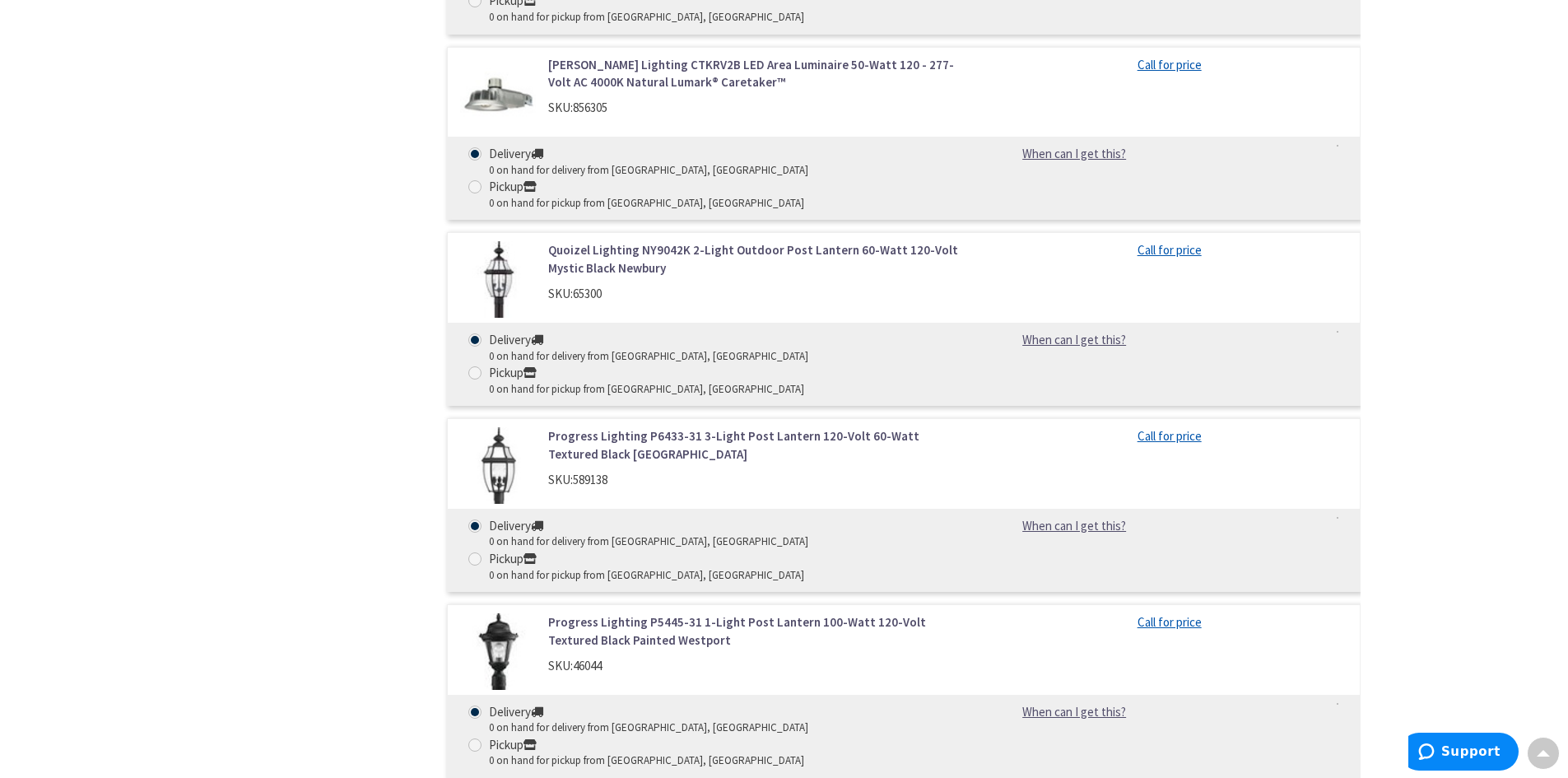
scroll to position [1337, 0]
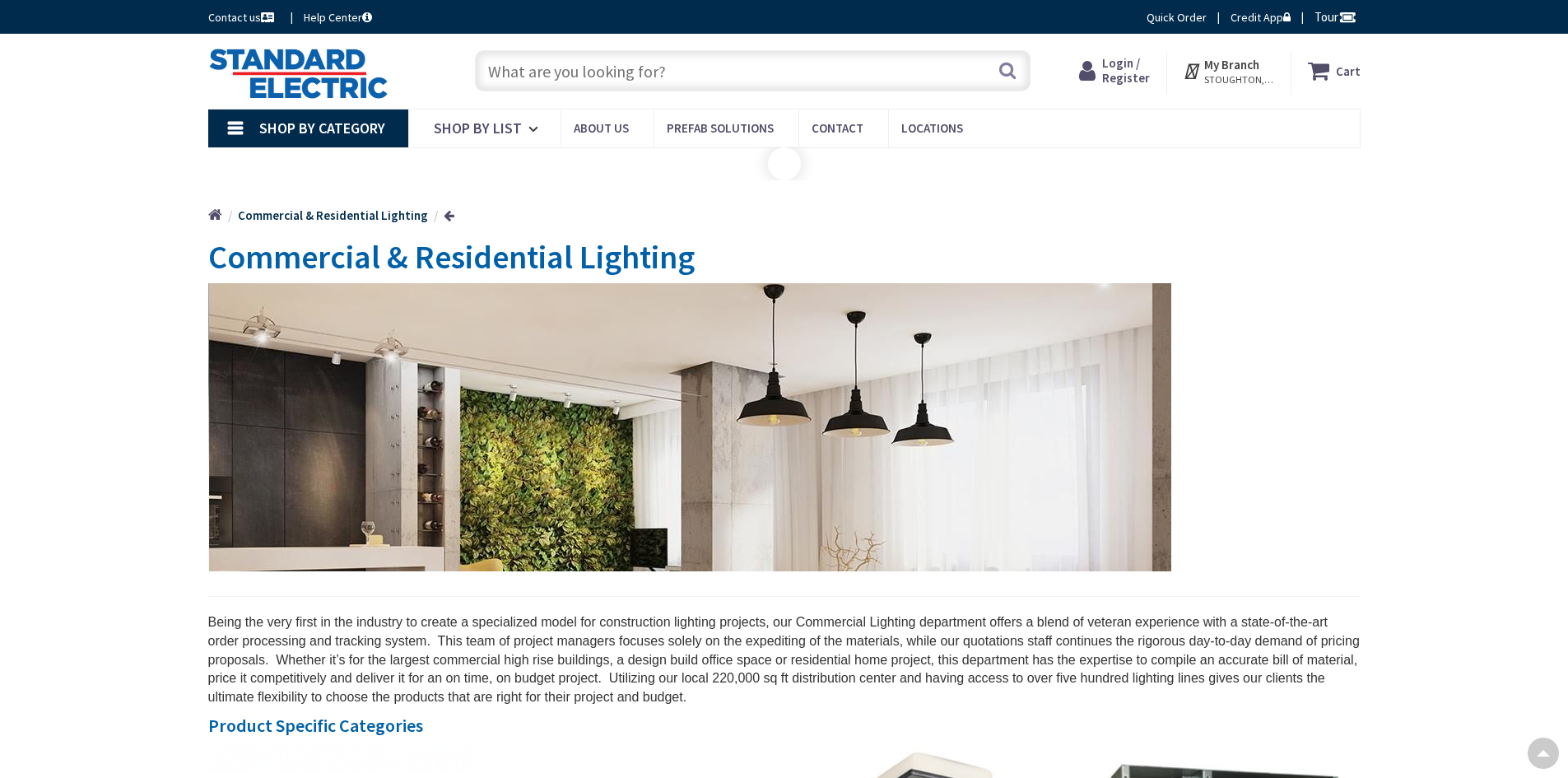
scroll to position [433, 0]
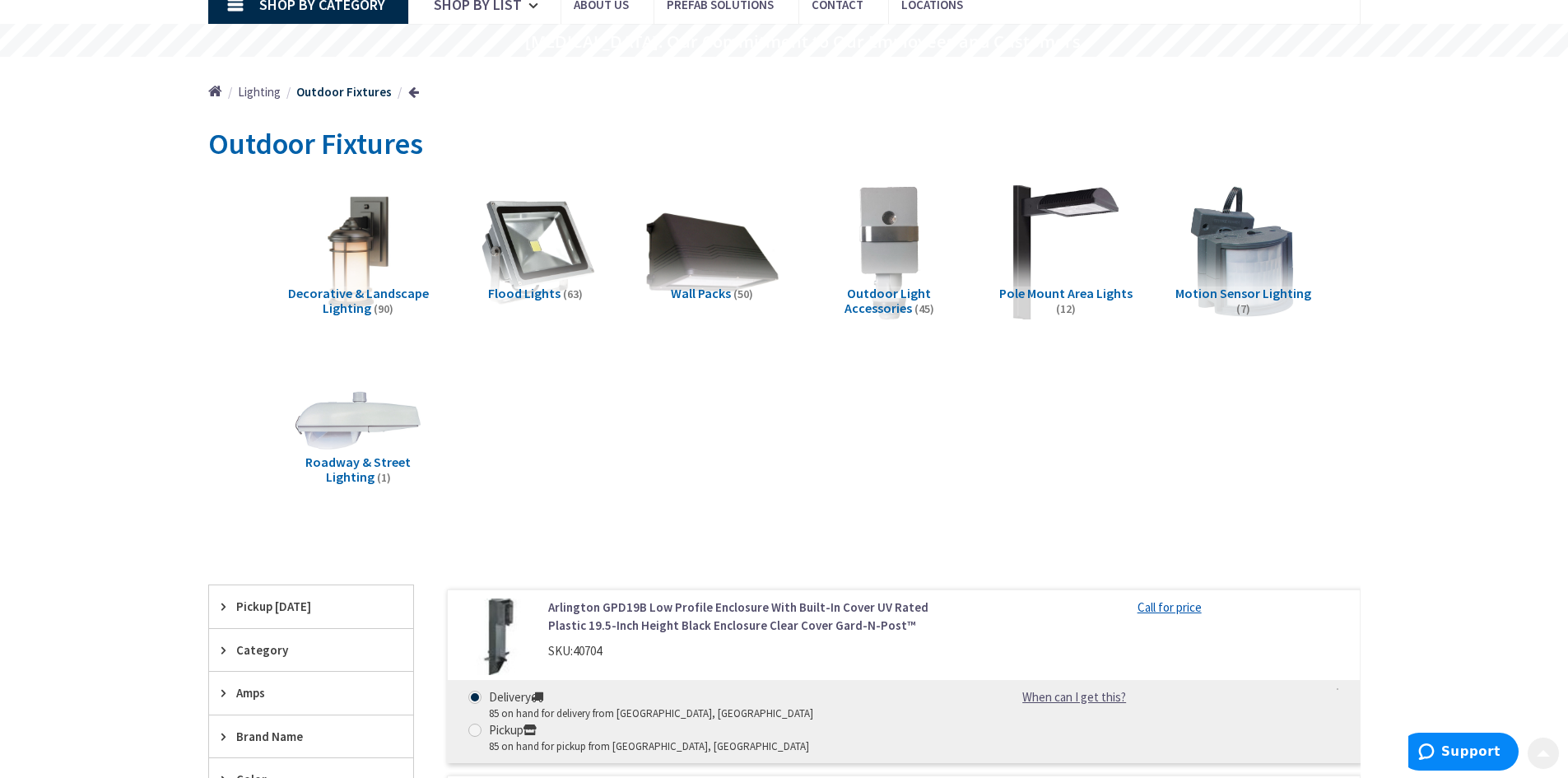
scroll to position [165, 0]
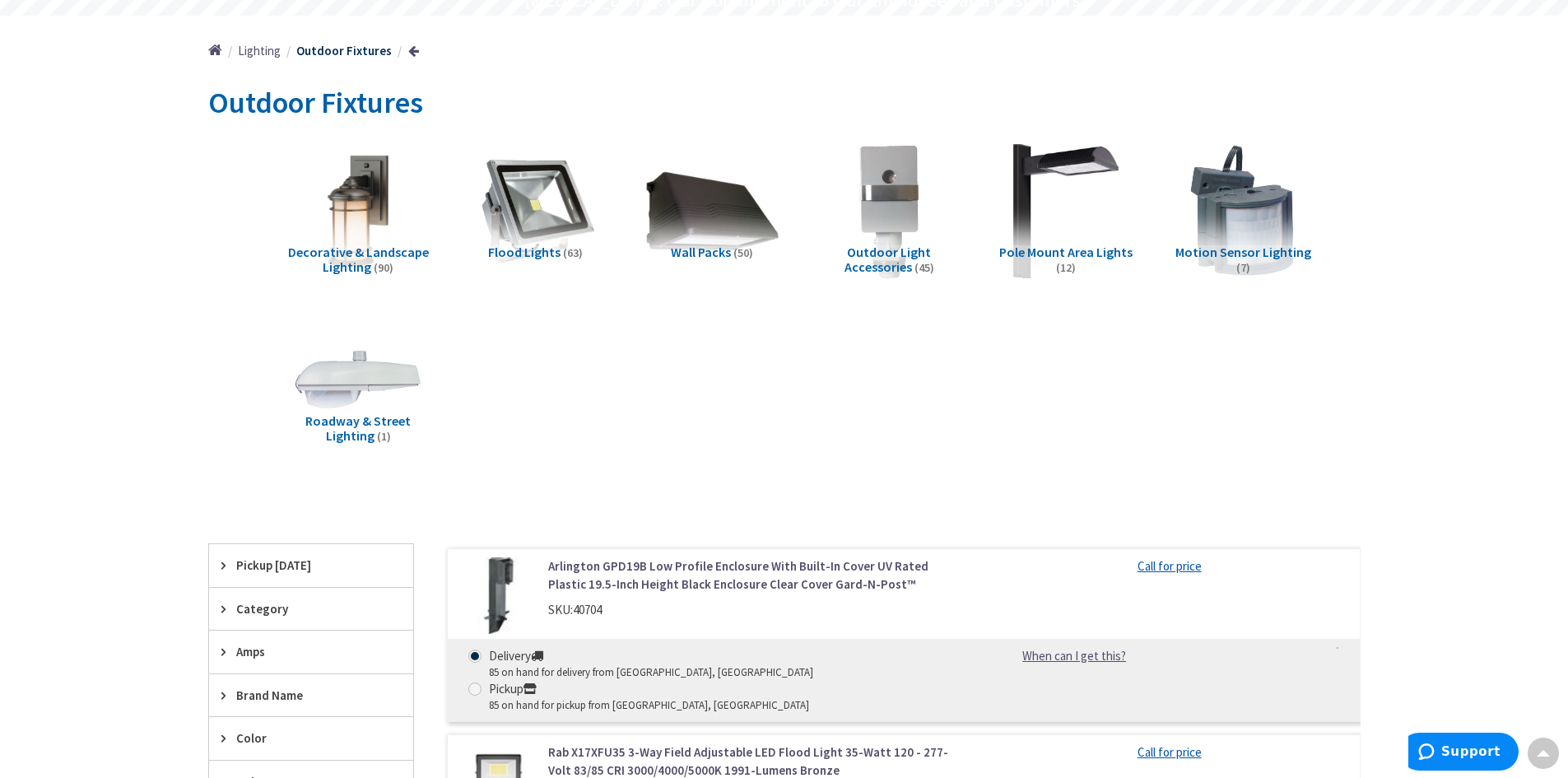
click at [706, 250] on span "Wall Packs" at bounding box center [701, 252] width 60 height 17
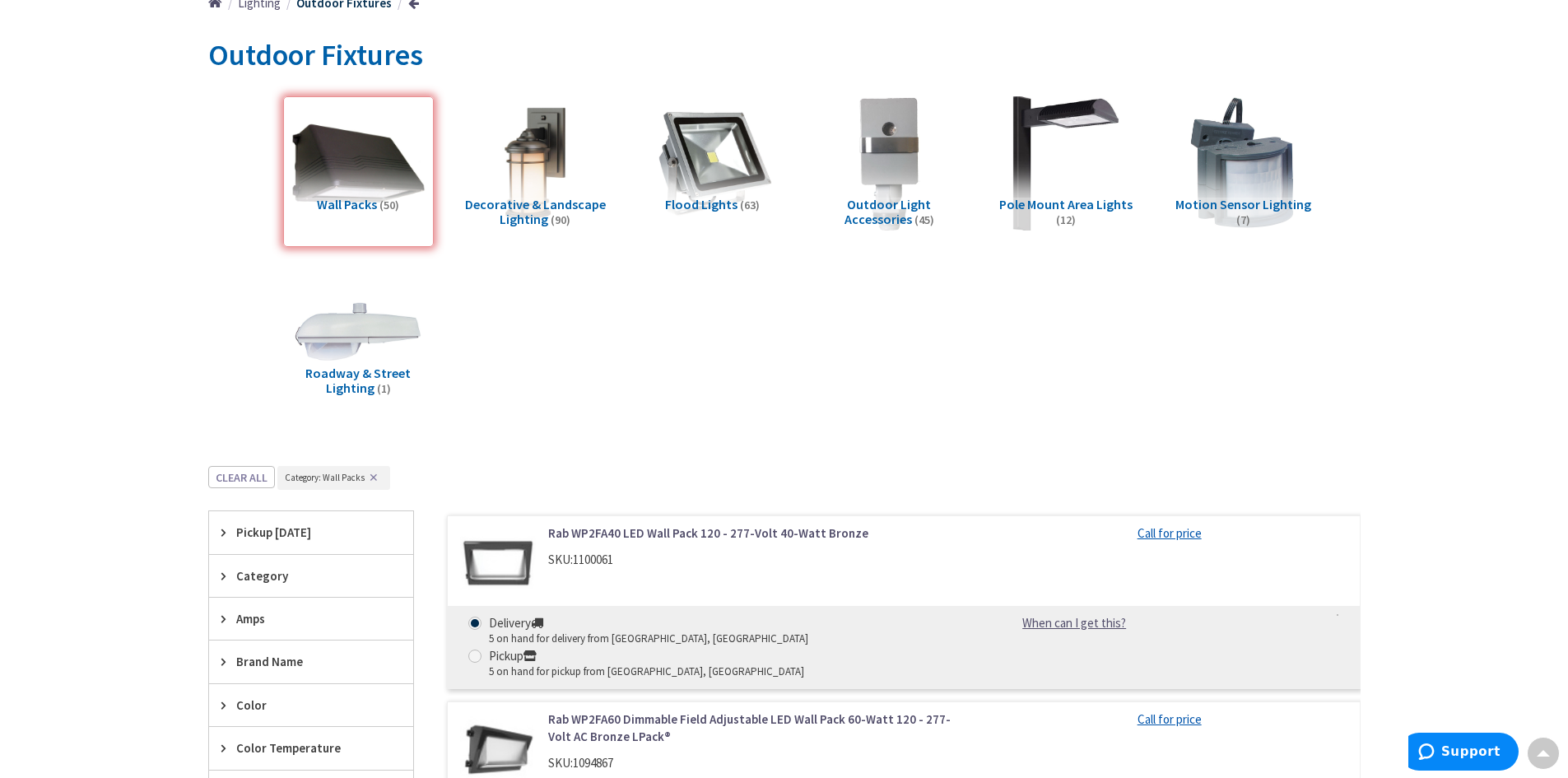
scroll to position [185, 0]
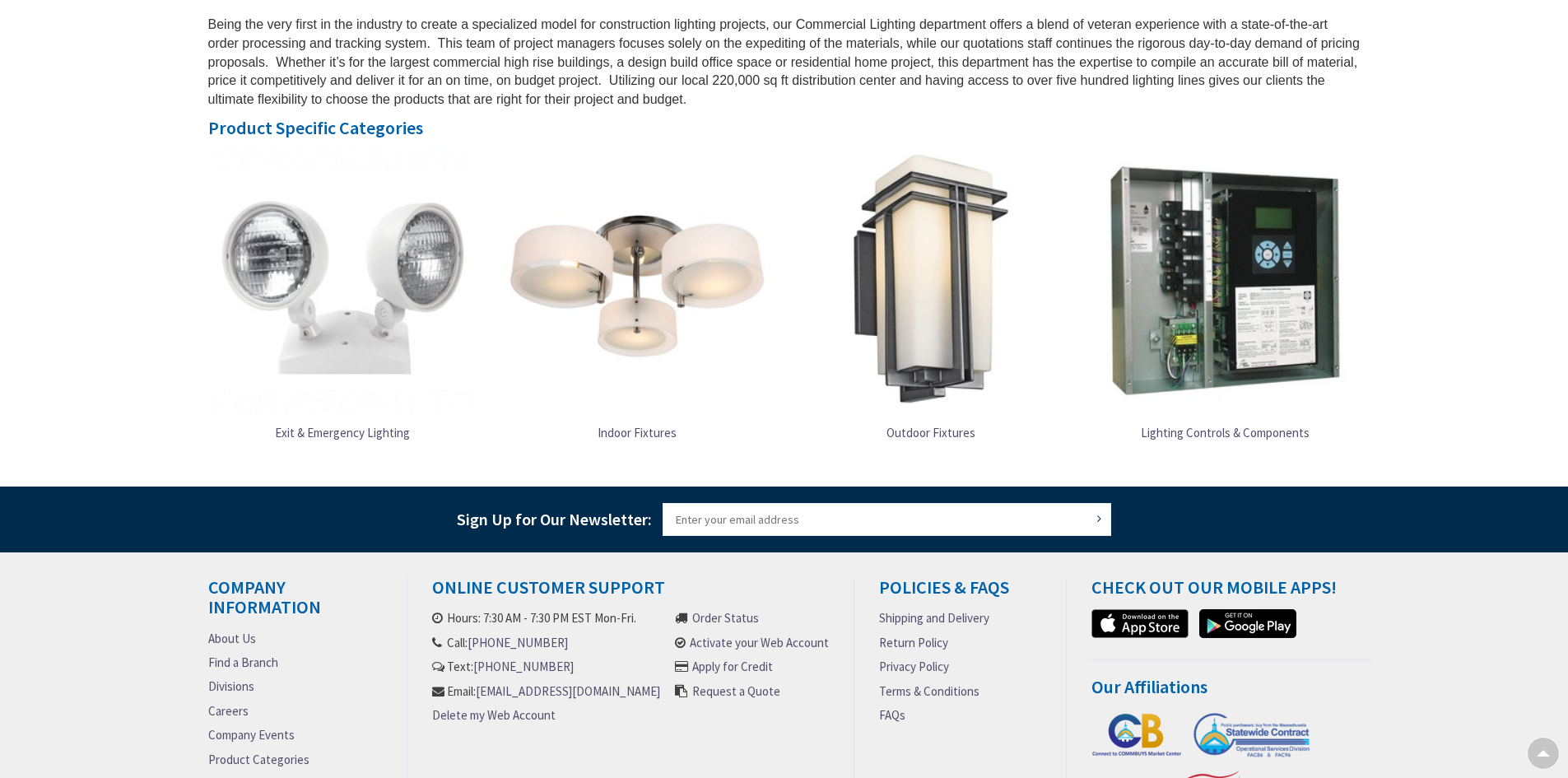
click at [638, 436] on link "Indoor Fixtures" at bounding box center [637, 433] width 270 height 34
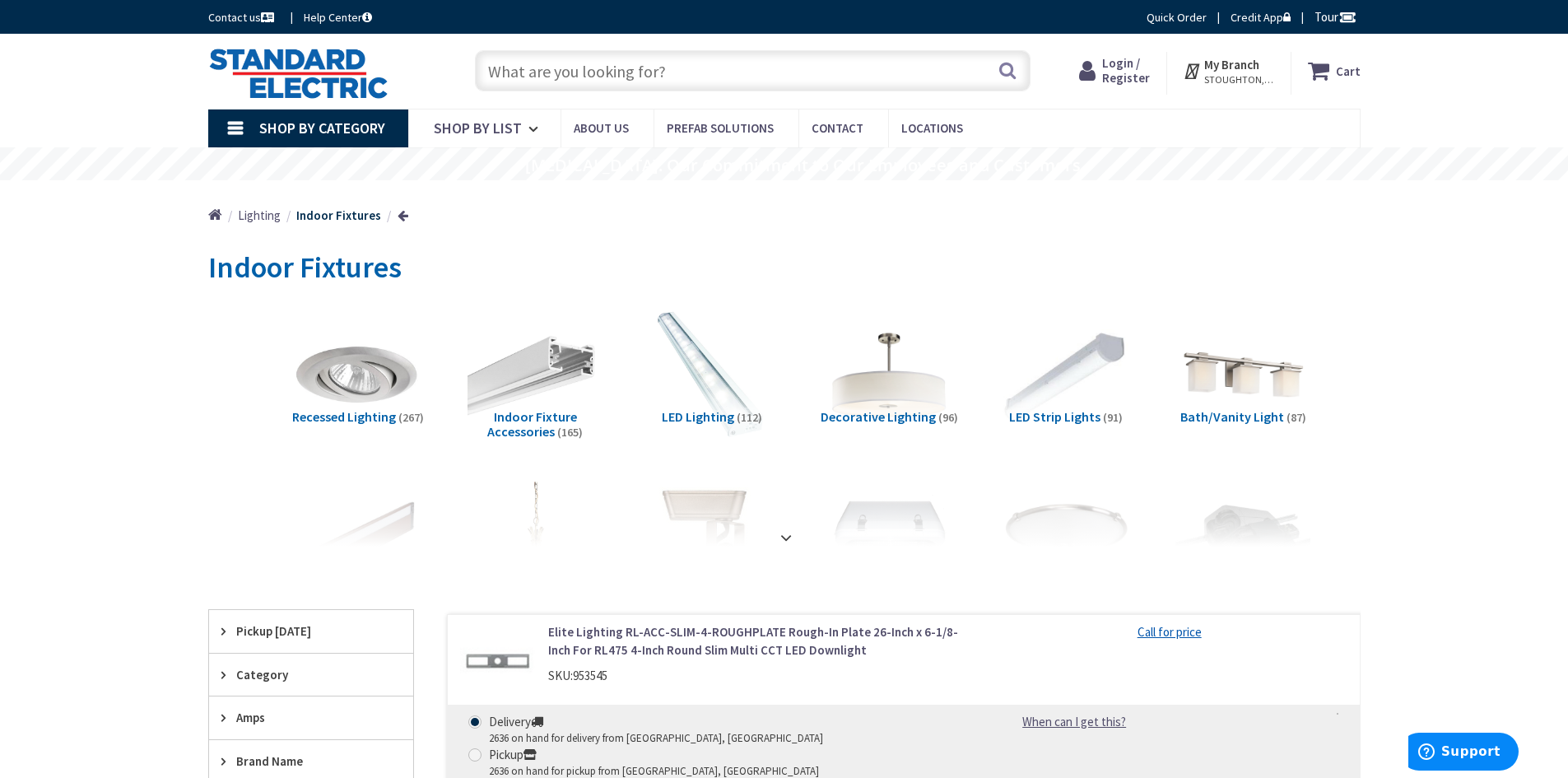
click at [725, 419] on span "LED Lighting" at bounding box center [698, 416] width 73 height 17
